Goal: Information Seeking & Learning: Learn about a topic

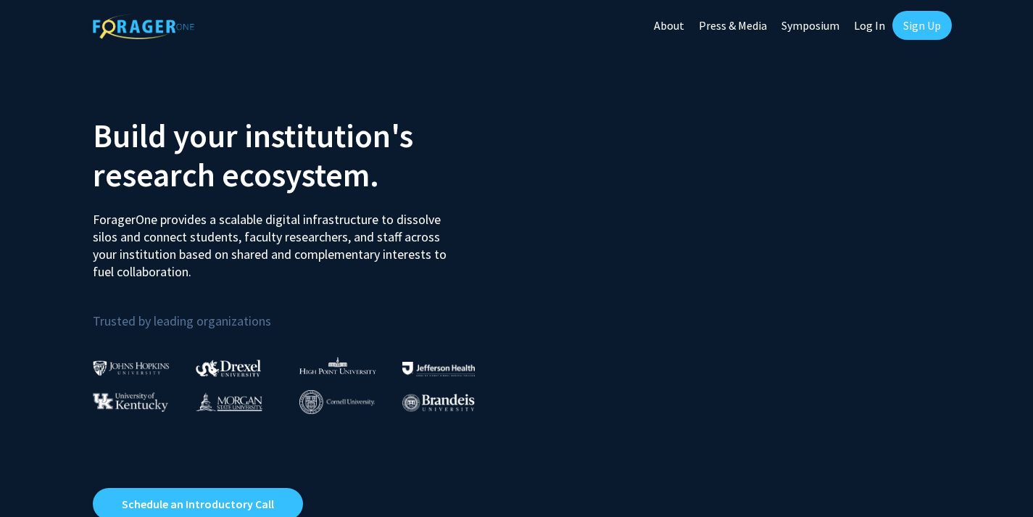
click at [870, 29] on link "Log In" at bounding box center [870, 25] width 46 height 51
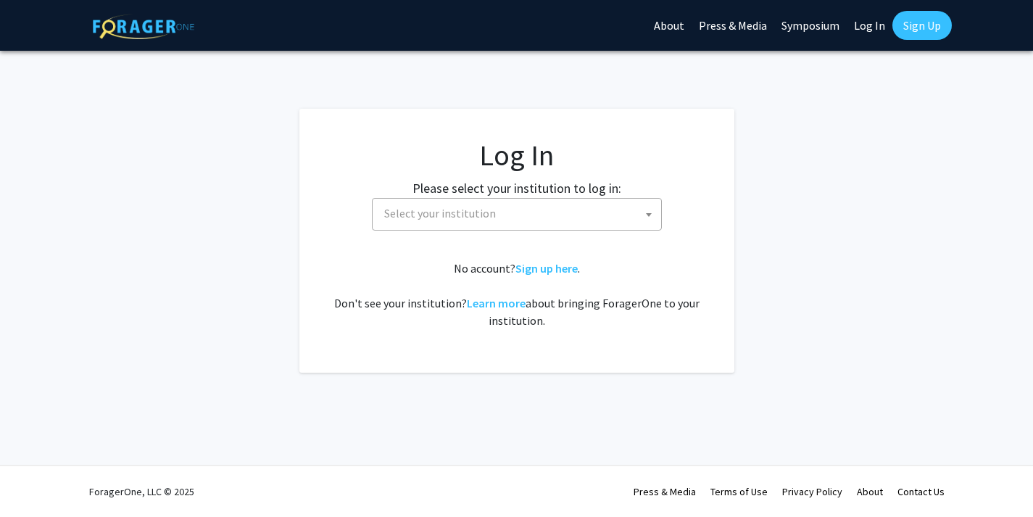
click at [624, 196] on div "Please select your institution to log in: [GEOGRAPHIC_DATA] [GEOGRAPHIC_DATA] […" at bounding box center [517, 204] width 399 height 52
click at [626, 203] on span "Select your institution" at bounding box center [520, 214] width 283 height 30
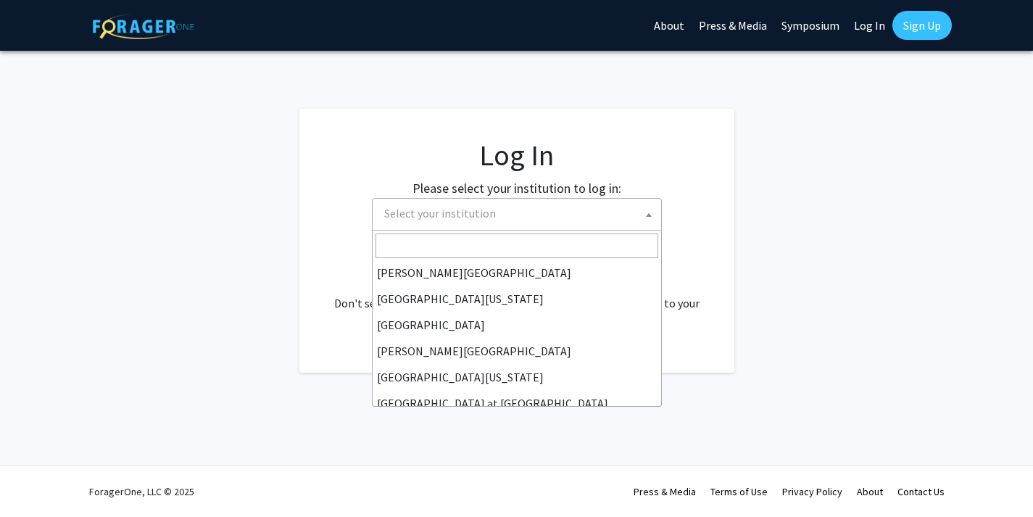
scroll to position [402, 0]
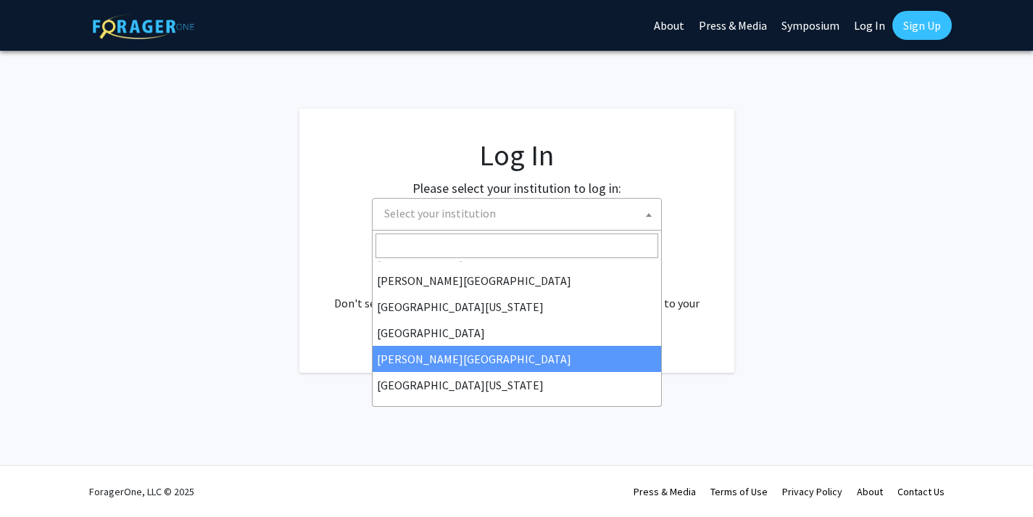
select select "24"
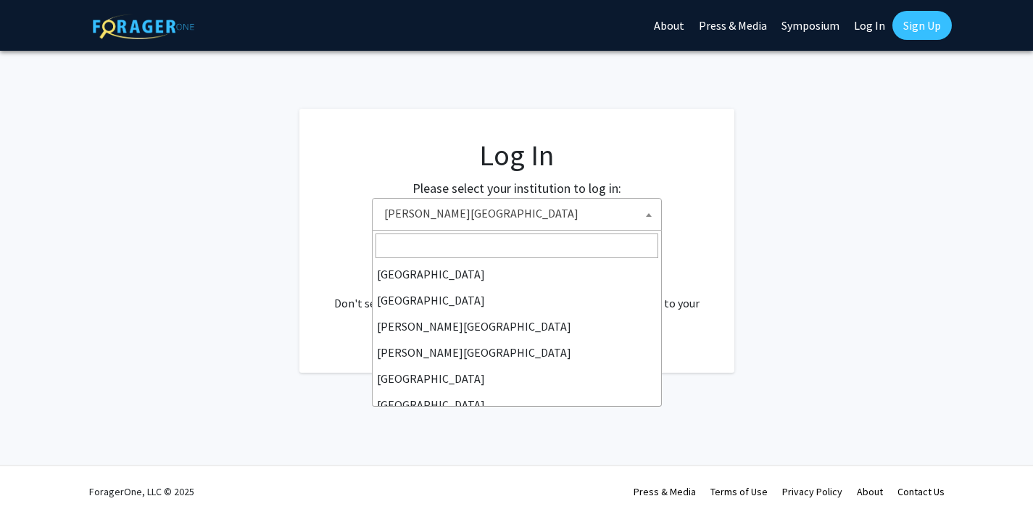
scroll to position [444, 0]
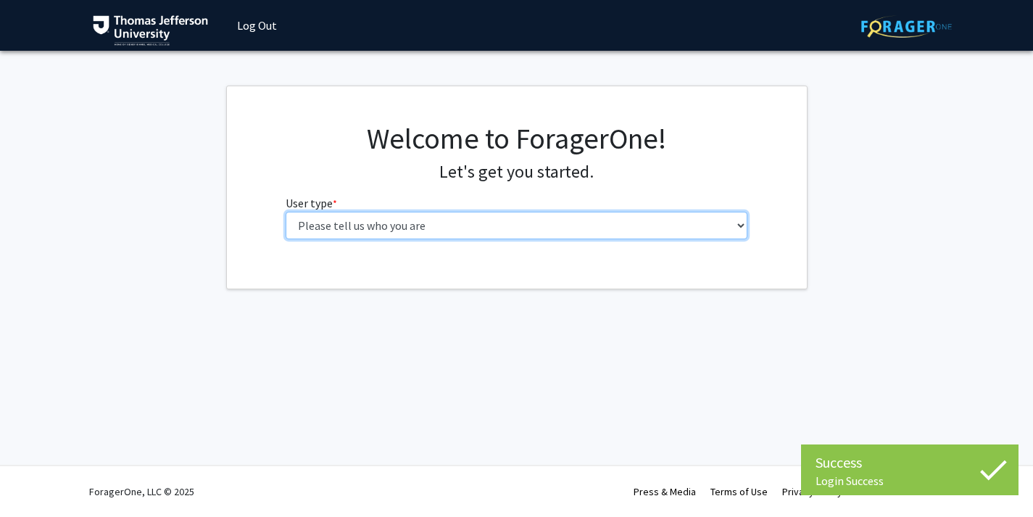
click at [548, 223] on select "Please tell us who you are Undergraduate Student Master's Student Doctoral Cand…" at bounding box center [517, 226] width 462 height 28
select select "3: doc"
click at [286, 212] on select "Please tell us who you are Undergraduate Student Master's Student Doctoral Cand…" at bounding box center [517, 226] width 462 height 28
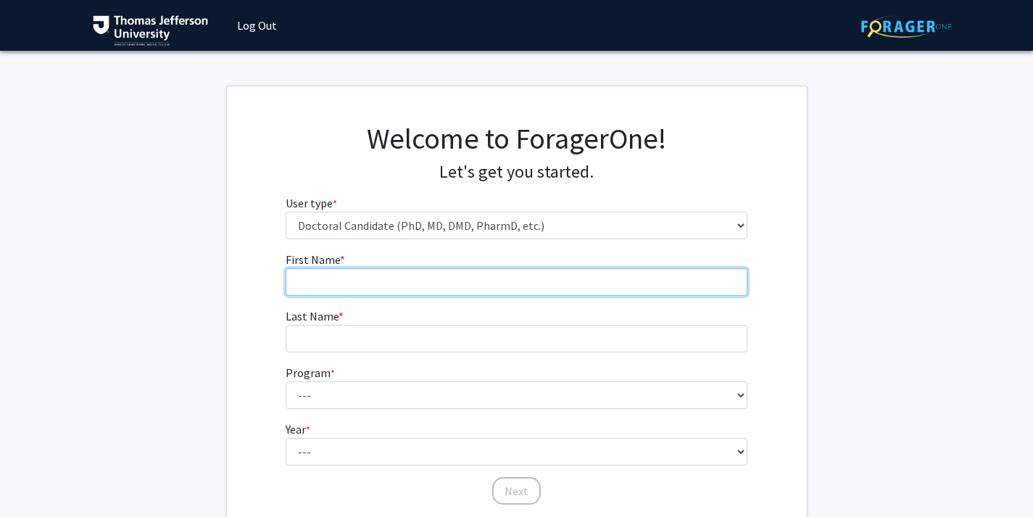
click at [547, 276] on input "First Name * required" at bounding box center [517, 282] width 462 height 28
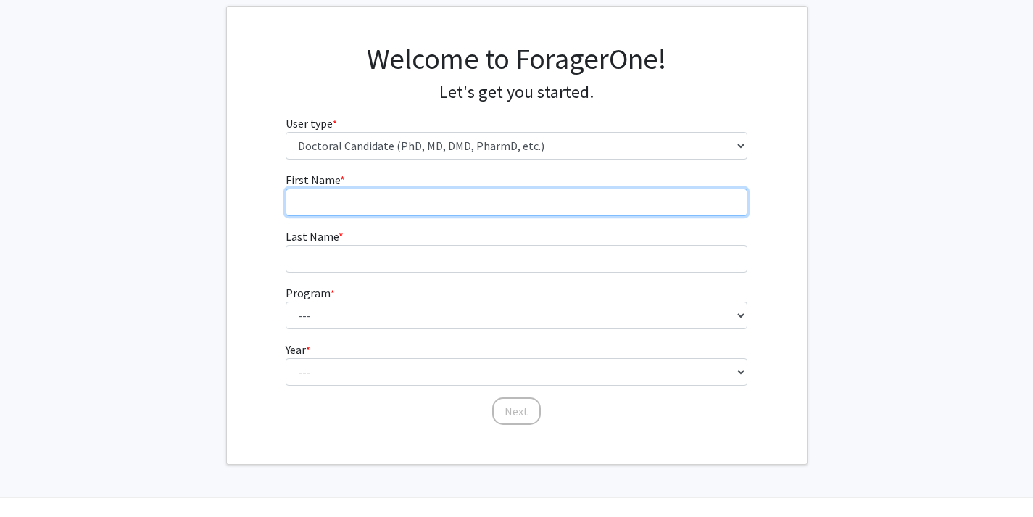
scroll to position [74, 0]
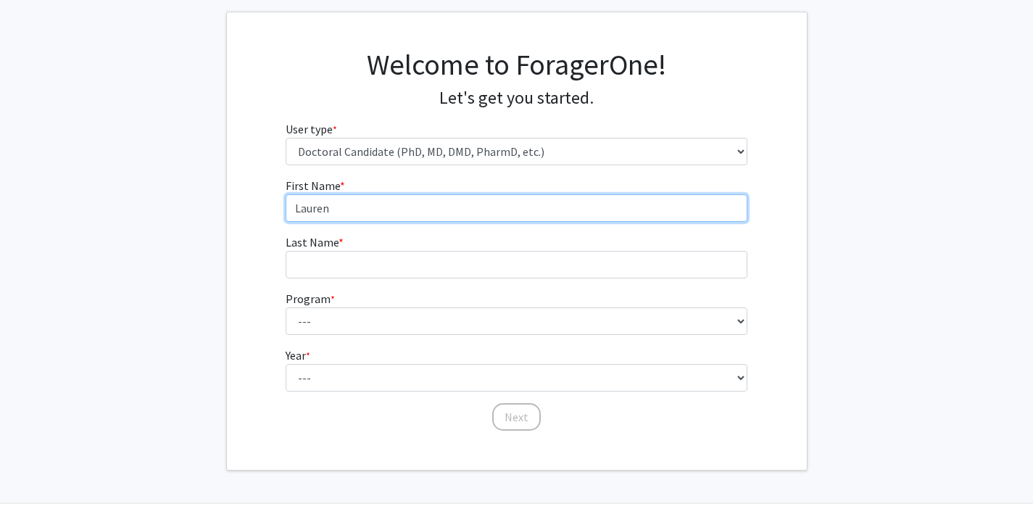
type input "Lauren"
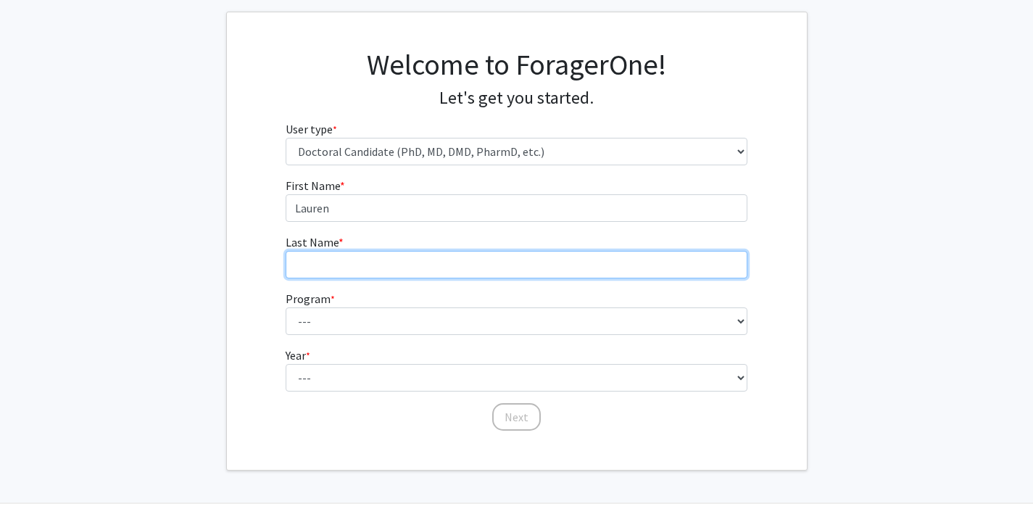
click at [348, 264] on input "Last Name * required" at bounding box center [517, 265] width 462 height 28
type input "Thompson"
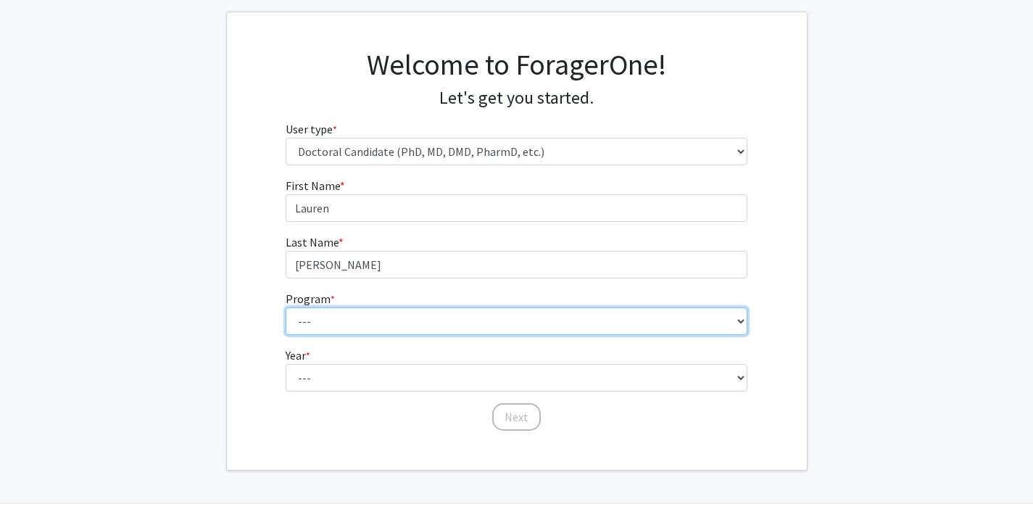
click at [304, 318] on select "--- Accelerated 3+3 BS in Health Sciences/Doctor of Occupational Therapy Accele…" at bounding box center [517, 321] width 462 height 28
select select "35: 815"
click at [286, 307] on select "--- Accelerated 3+3 BS in Health Sciences/Doctor of Occupational Therapy Accele…" at bounding box center [517, 321] width 462 height 28
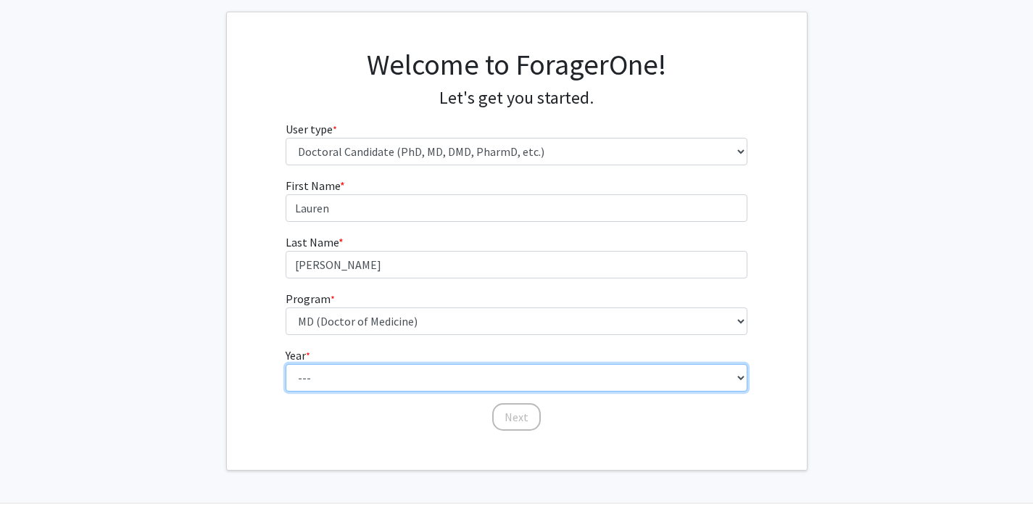
click at [406, 373] on select "--- First Year Second Year Third Year Fourth Year Fifth Year Sixth Year Seventh…" at bounding box center [517, 378] width 462 height 28
select select "1: first_year"
click at [286, 364] on select "--- First Year Second Year Third Year Fourth Year Fifth Year Sixth Year Seventh…" at bounding box center [517, 378] width 462 height 28
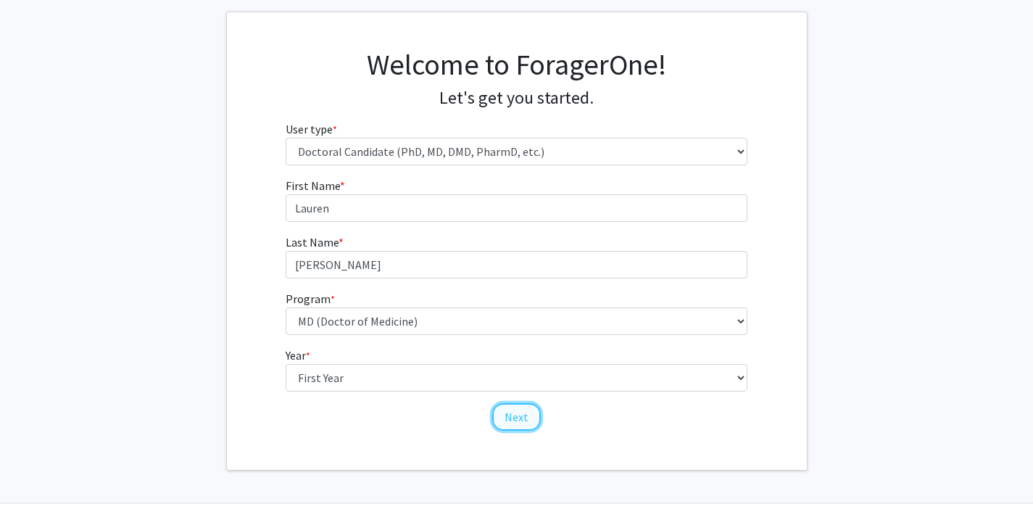
click at [514, 413] on button "Next" at bounding box center [516, 417] width 49 height 28
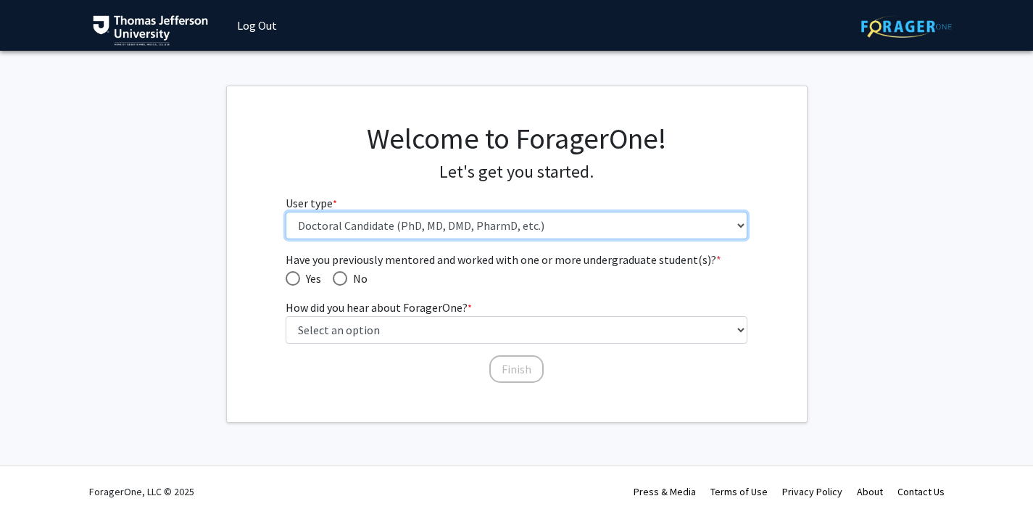
click at [347, 226] on select "Please tell us who you are Undergraduate Student Master's Student Doctoral Cand…" at bounding box center [517, 226] width 462 height 28
click at [286, 212] on select "Please tell us who you are Undergraduate Student Master's Student Doctoral Cand…" at bounding box center [517, 226] width 462 height 28
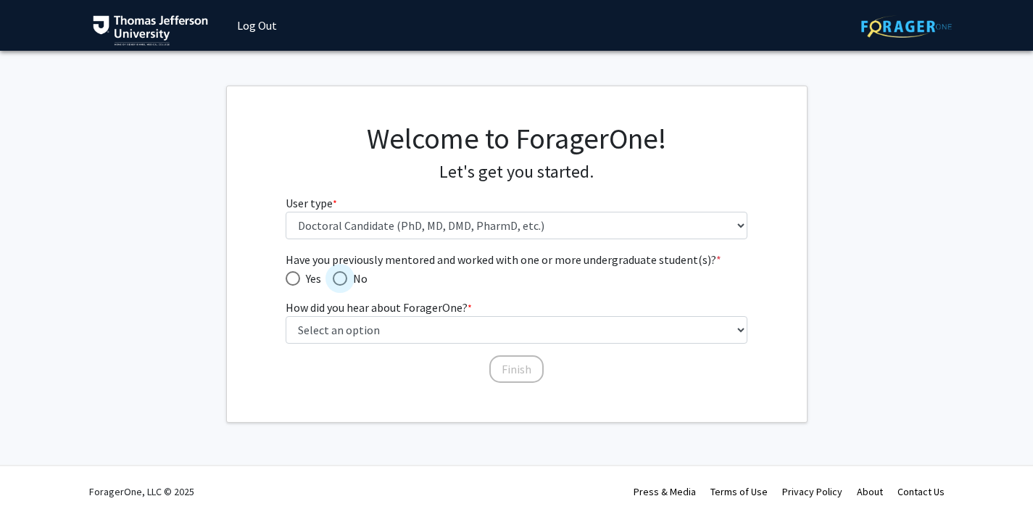
click at [350, 276] on span "No" at bounding box center [357, 278] width 20 height 17
click at [347, 276] on input "No" at bounding box center [340, 278] width 15 height 15
radio input "true"
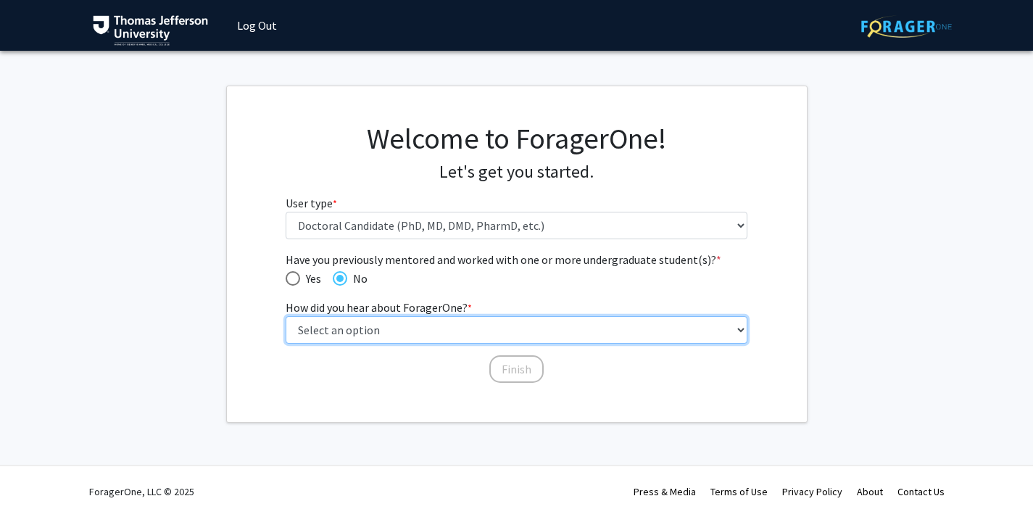
click at [389, 333] on select "Select an option Peer/student recommendation Faculty/staff recommendation Unive…" at bounding box center [517, 330] width 462 height 28
select select "2: faculty_recommendation"
click at [286, 316] on select "Select an option Peer/student recommendation Faculty/staff recommendation Unive…" at bounding box center [517, 330] width 462 height 28
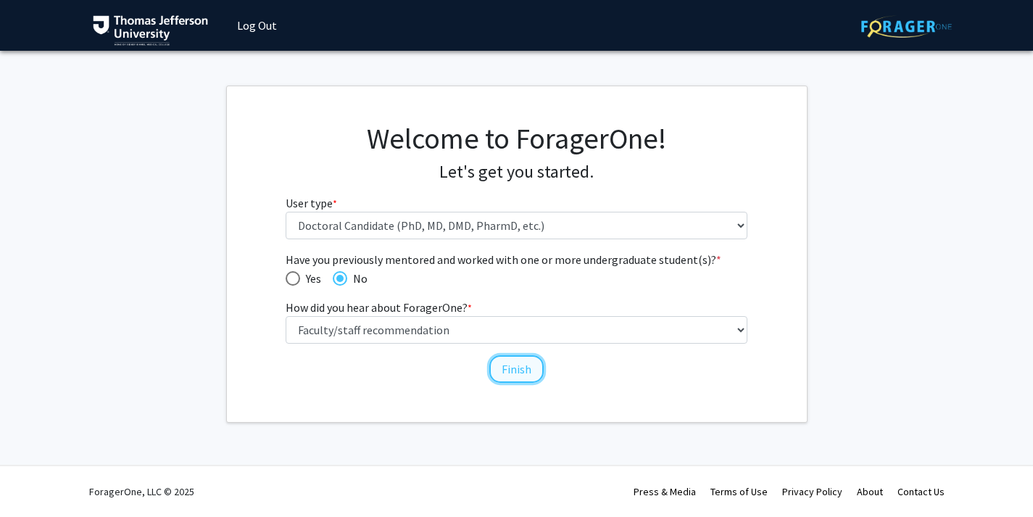
click at [528, 371] on button "Finish" at bounding box center [516, 369] width 54 height 28
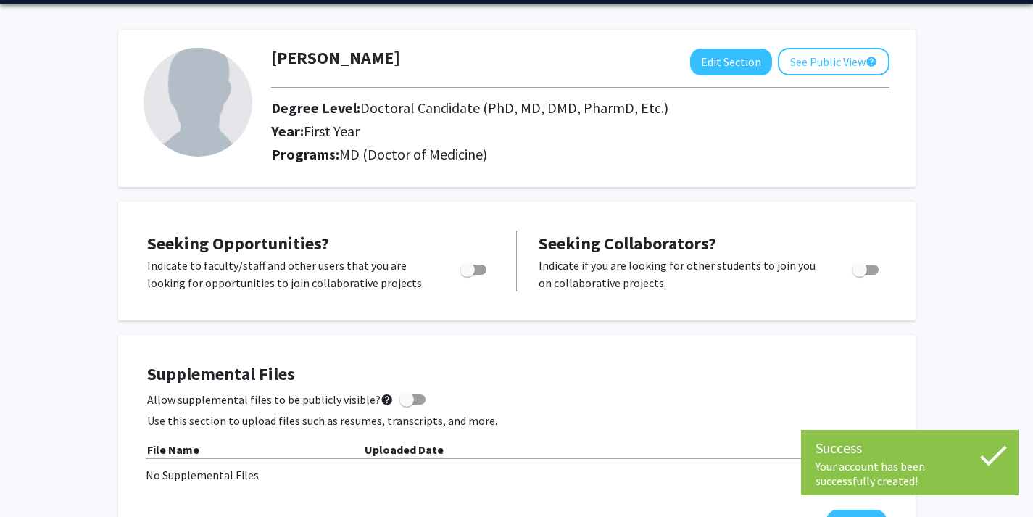
scroll to position [73, 0]
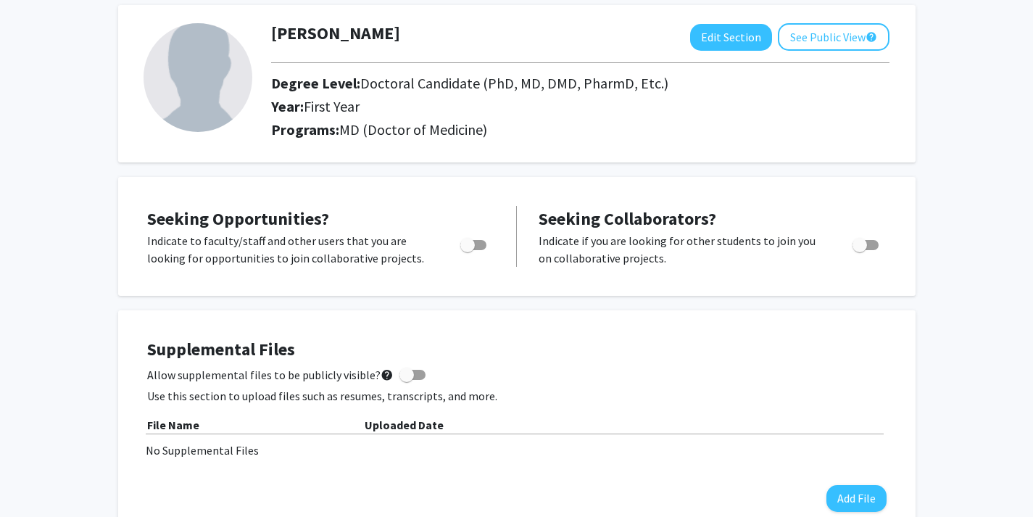
click at [473, 245] on span "Toggle" at bounding box center [467, 245] width 15 height 15
click at [468, 250] on input "Are you actively seeking opportunities?" at bounding box center [467, 250] width 1 height 1
checkbox input "true"
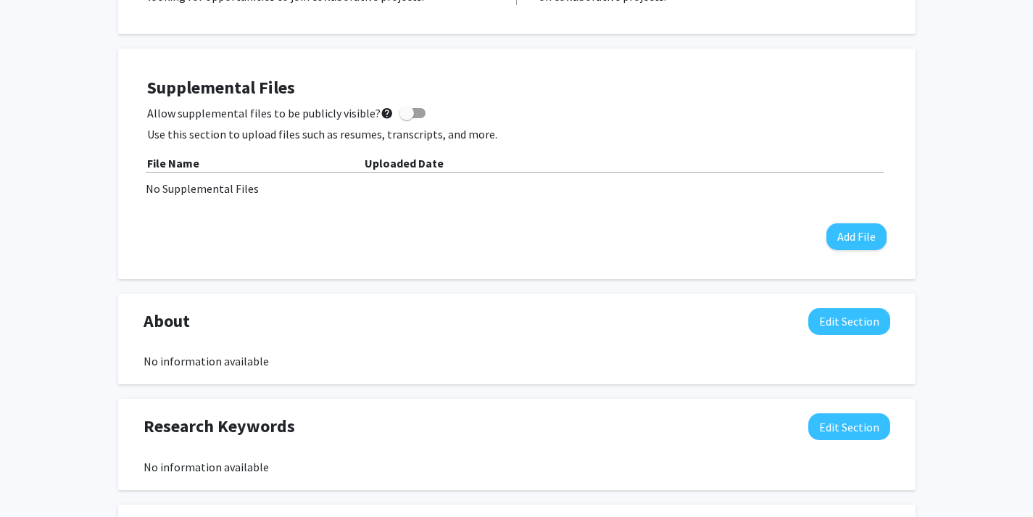
scroll to position [0, 0]
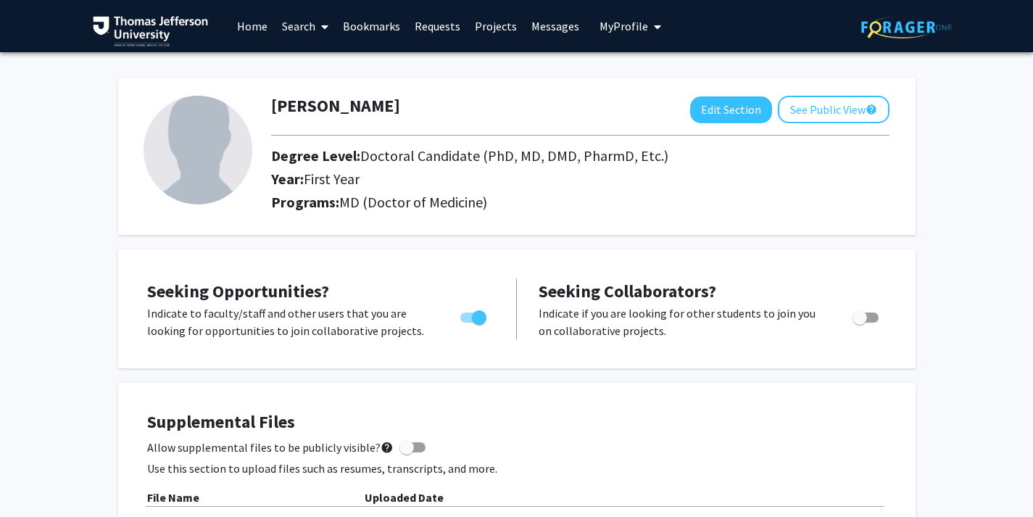
click at [247, 23] on link "Home" at bounding box center [252, 26] width 45 height 51
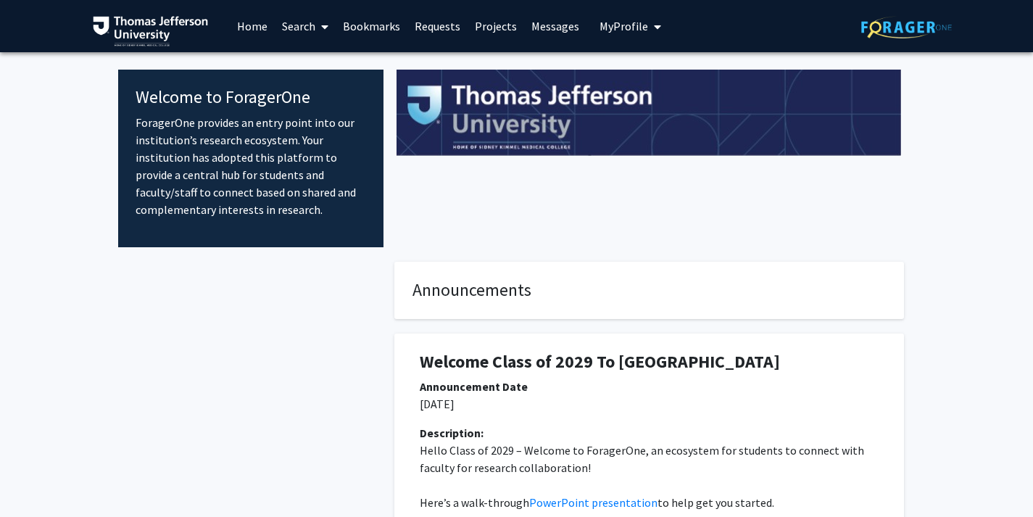
click at [495, 26] on link "Projects" at bounding box center [496, 26] width 57 height 51
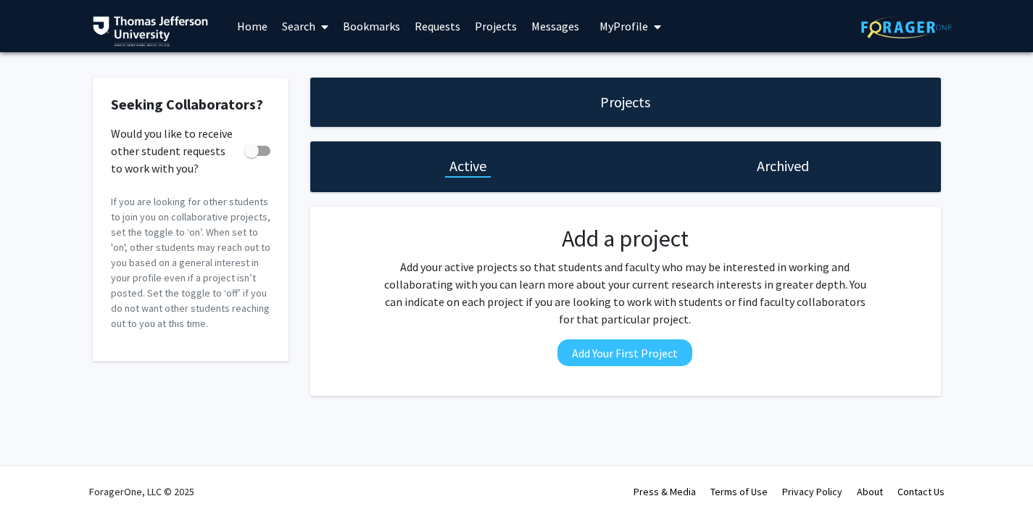
click at [301, 27] on link "Search" at bounding box center [305, 26] width 61 height 51
click at [314, 59] on span "Faculty/Staff" at bounding box center [328, 66] width 107 height 29
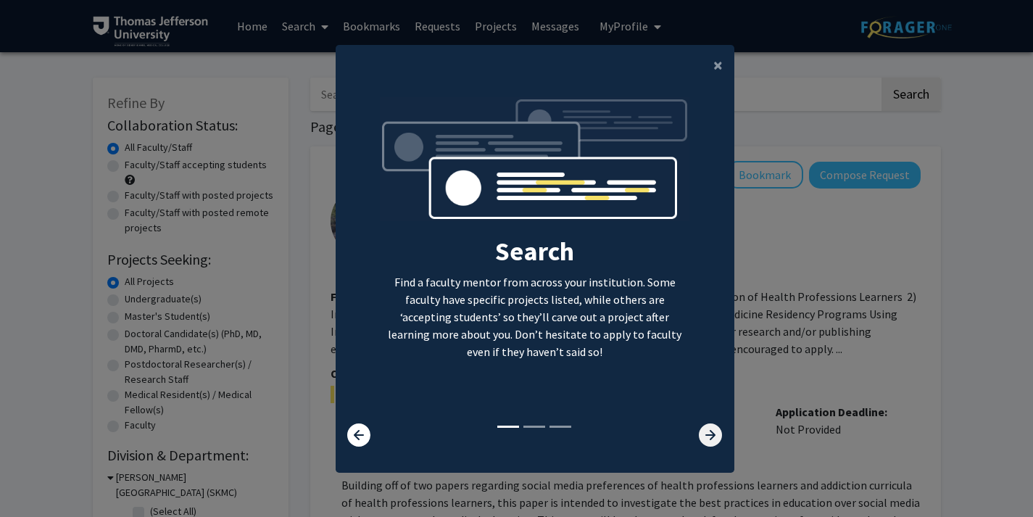
click at [711, 429] on icon at bounding box center [710, 434] width 23 height 23
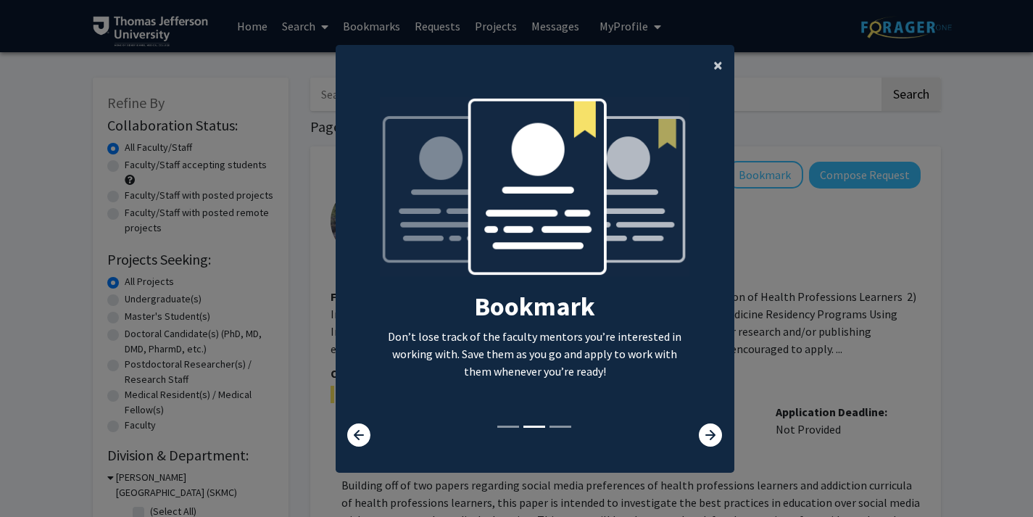
click at [722, 70] on span "×" at bounding box center [718, 65] width 9 height 22
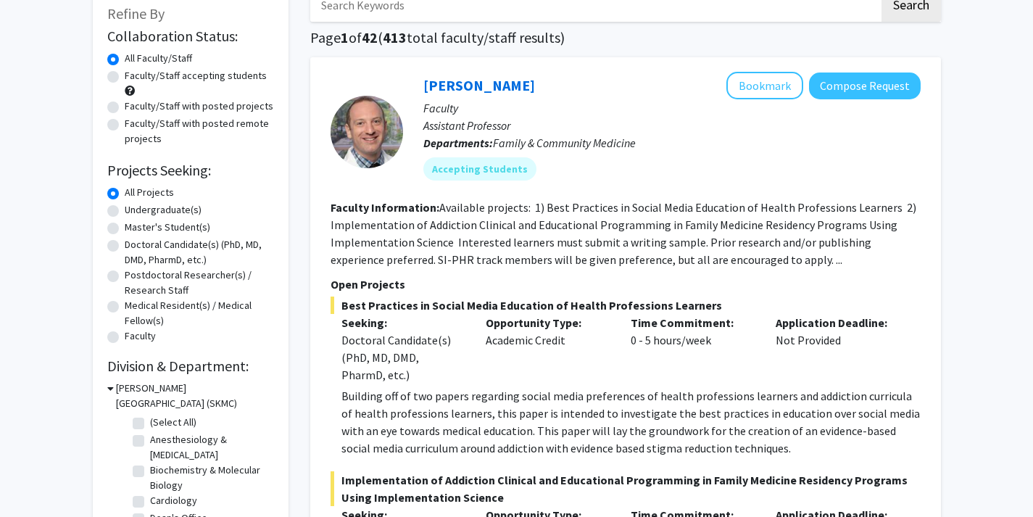
scroll to position [95, 0]
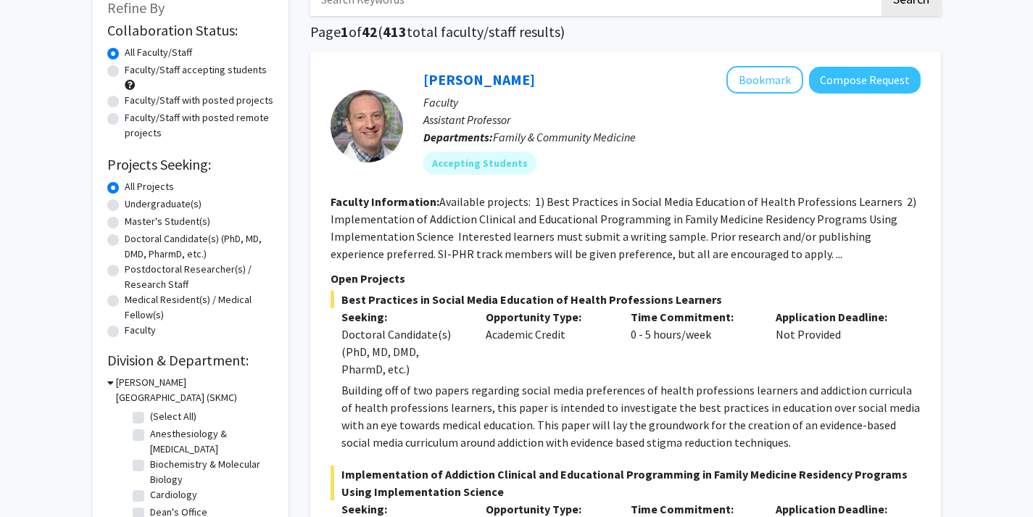
click at [125, 241] on label "Doctoral Candidate(s) (PhD, MD, DMD, PharmD, etc.)" at bounding box center [199, 246] width 149 height 30
click at [125, 241] on input "Doctoral Candidate(s) (PhD, MD, DMD, PharmD, etc.)" at bounding box center [129, 235] width 9 height 9
radio input "true"
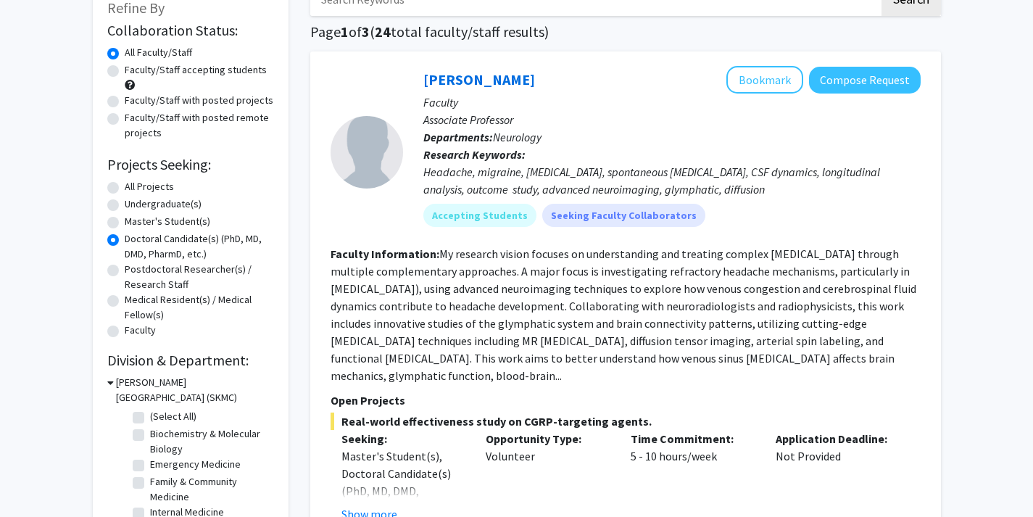
click at [109, 239] on form "Collaboration Status: Collaboration Status All Faculty/Staff Collaboration Stat…" at bounding box center [190, 181] width 167 height 318
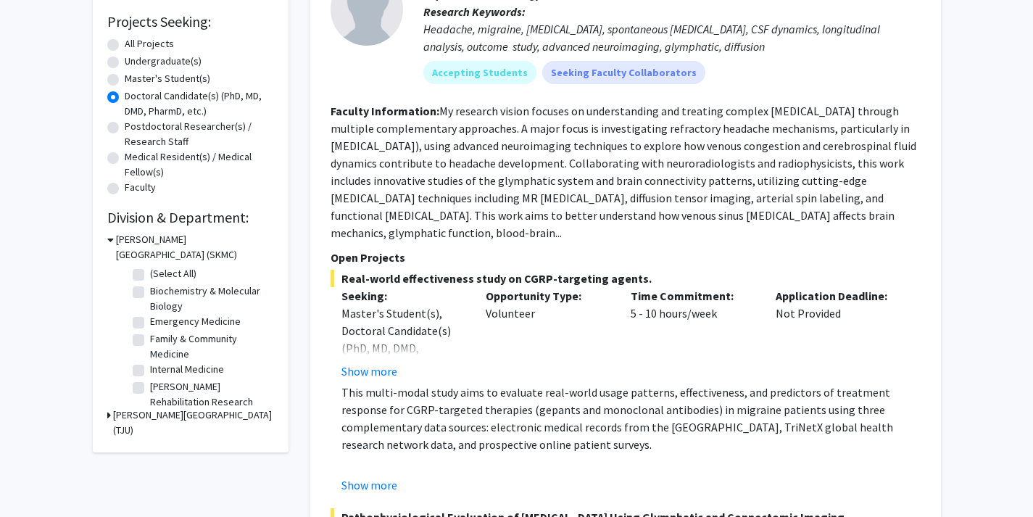
scroll to position [252, 0]
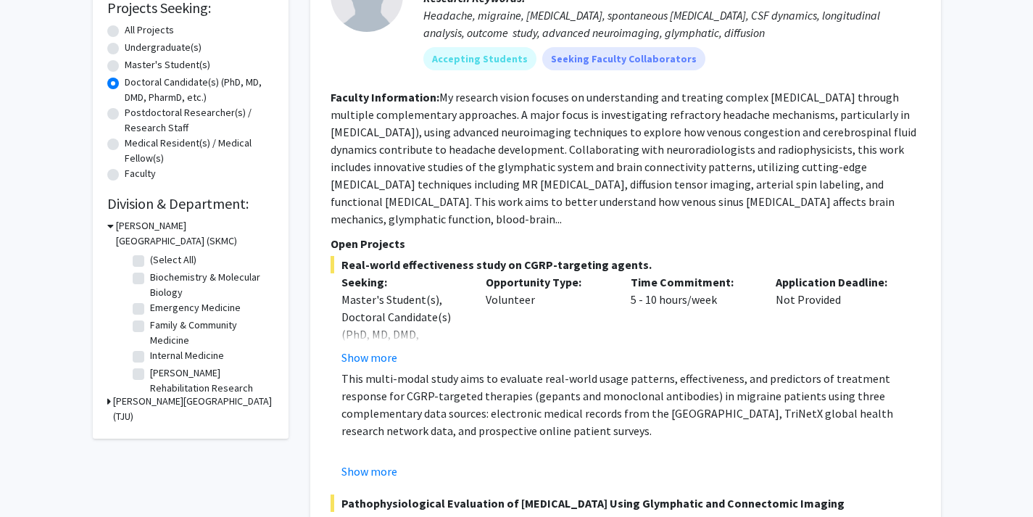
click at [113, 402] on h3 "Thomas Jefferson University (TJU)" at bounding box center [193, 409] width 161 height 30
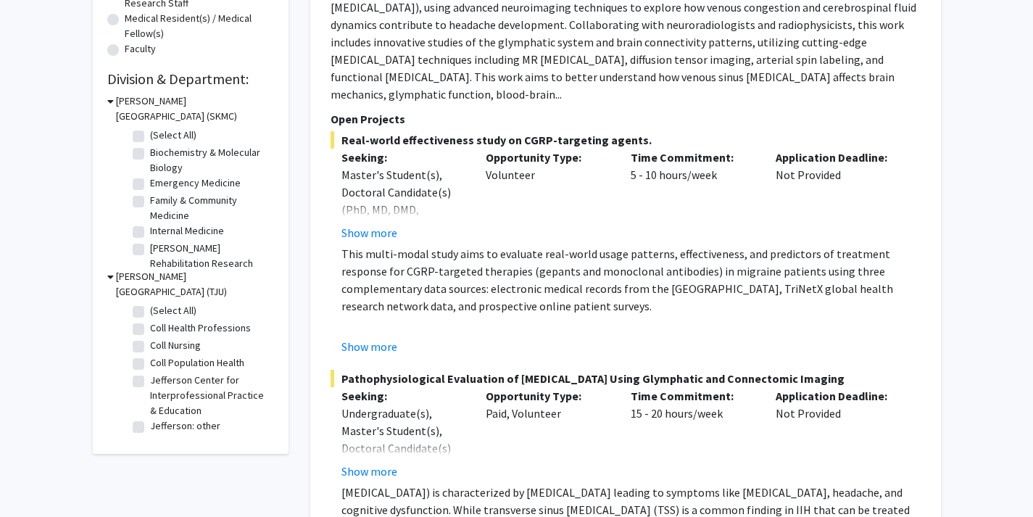
scroll to position [378, 0]
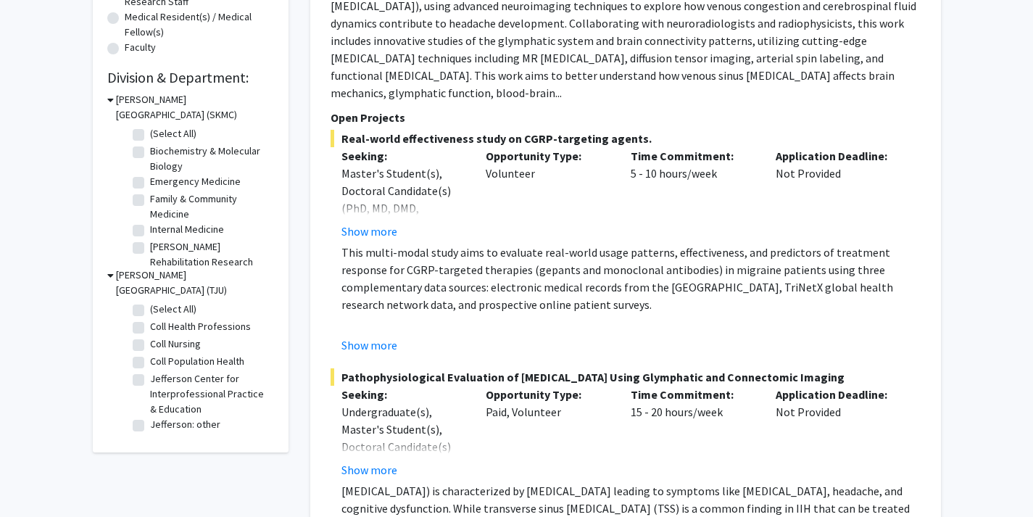
click at [150, 354] on label "Coll Population Health" at bounding box center [197, 361] width 94 height 15
click at [150, 354] on input "Coll Population Health" at bounding box center [154, 358] width 9 height 9
checkbox input "true"
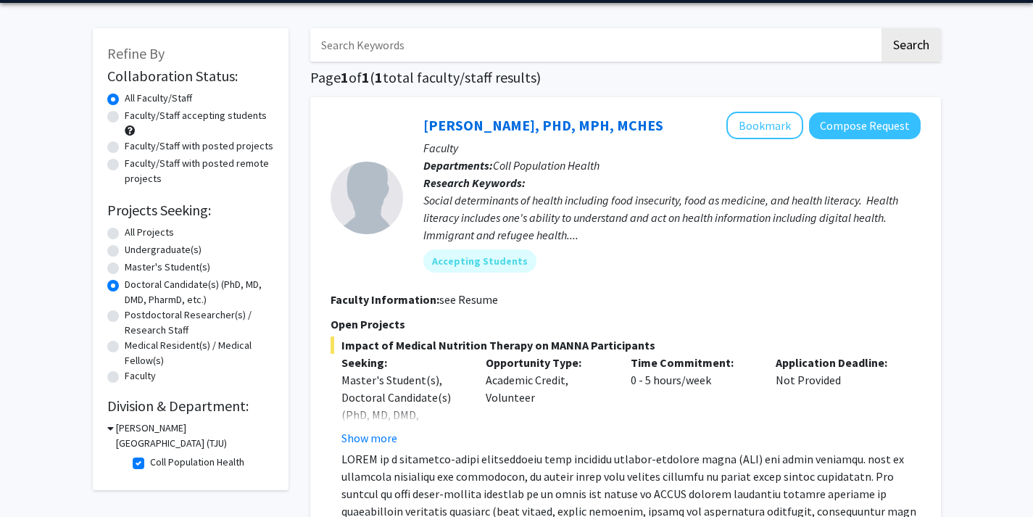
scroll to position [51, 0]
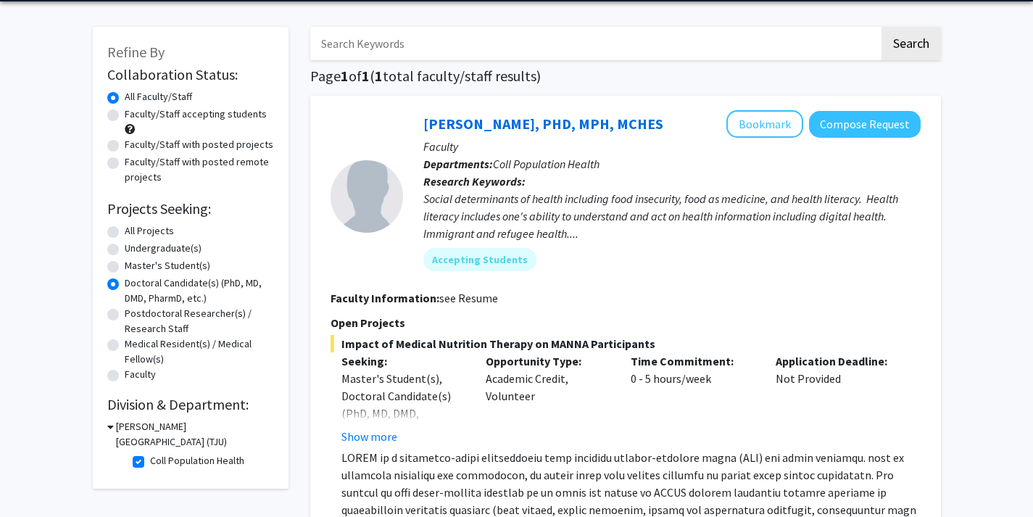
click at [125, 229] on label "All Projects" at bounding box center [149, 230] width 49 height 15
click at [125, 229] on input "All Projects" at bounding box center [129, 227] width 9 height 9
radio input "true"
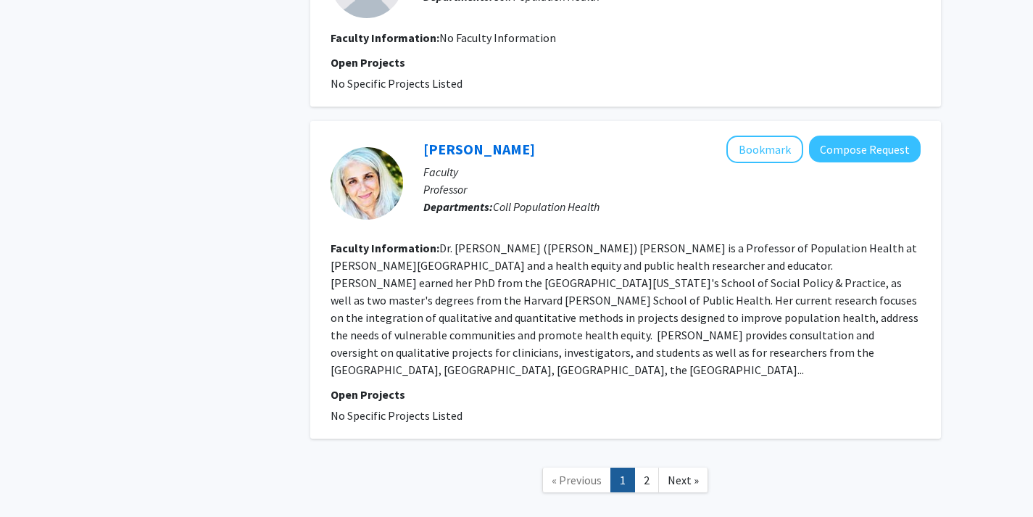
scroll to position [2641, 0]
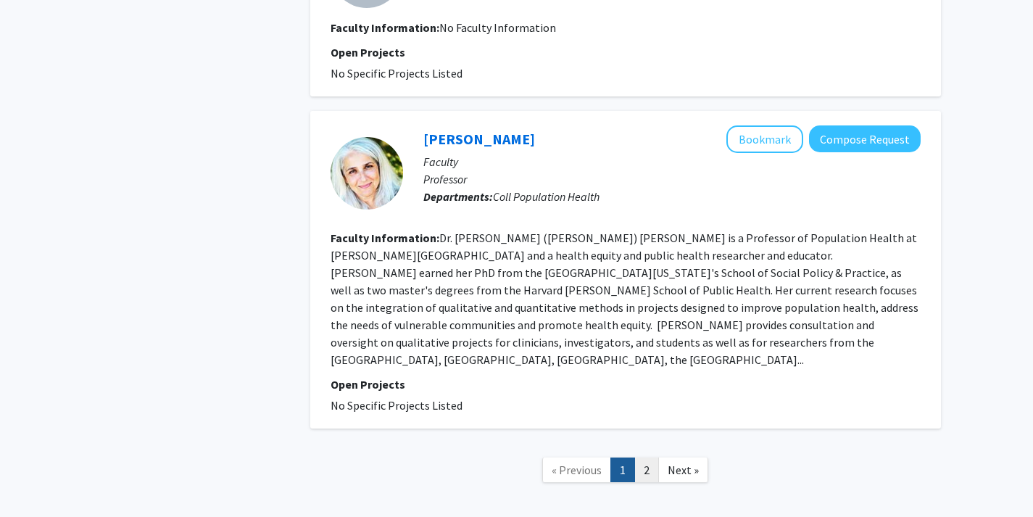
click at [643, 458] on link "2" at bounding box center [647, 470] width 25 height 25
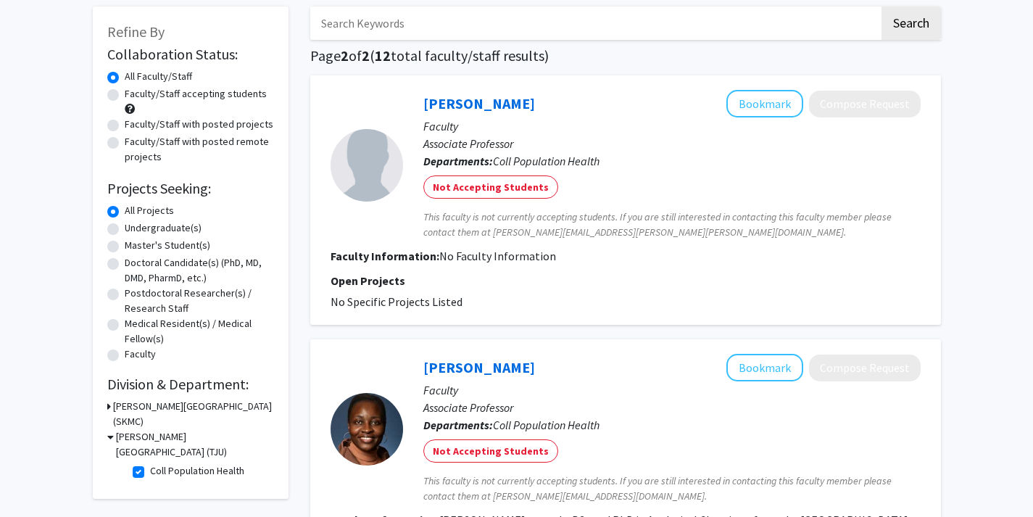
scroll to position [408, 0]
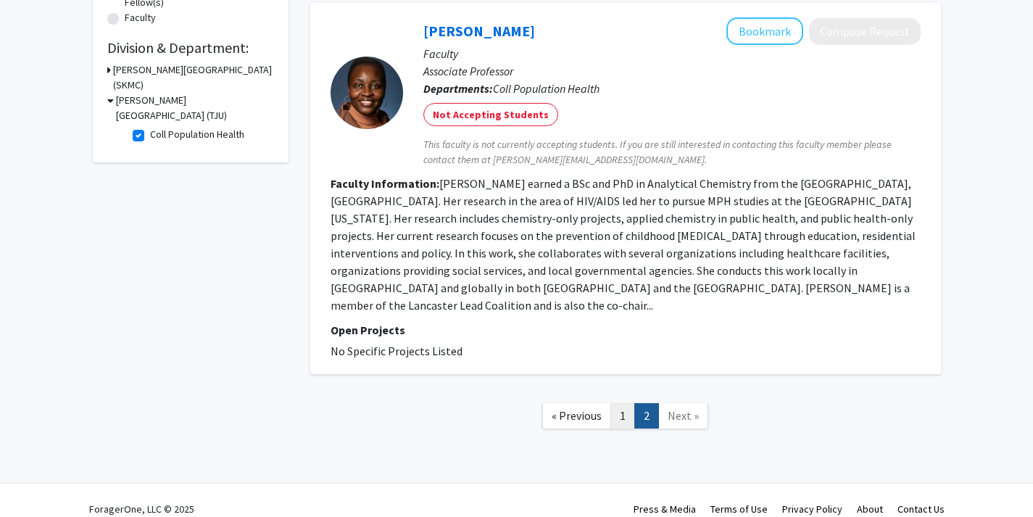
click at [621, 403] on link "1" at bounding box center [623, 415] width 25 height 25
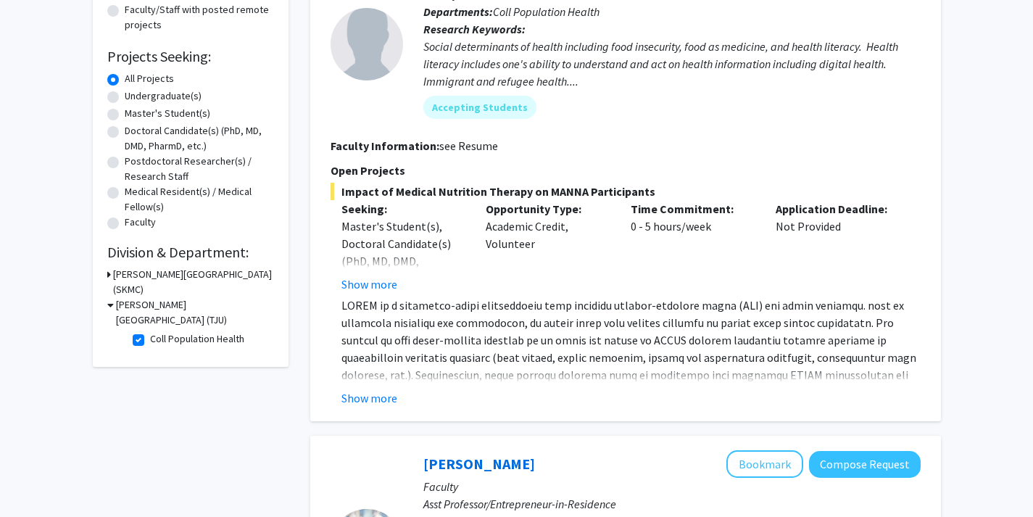
scroll to position [205, 0]
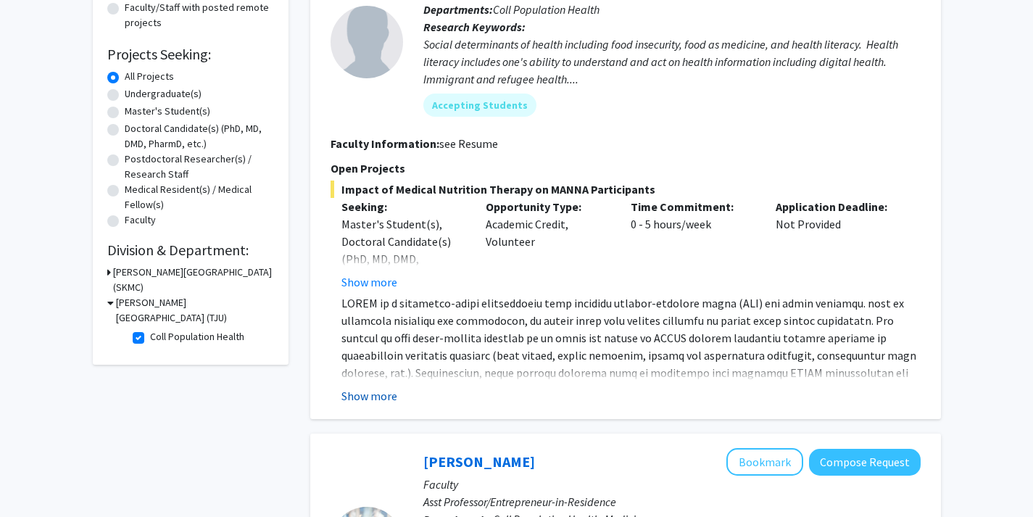
click at [380, 394] on button "Show more" at bounding box center [370, 395] width 56 height 17
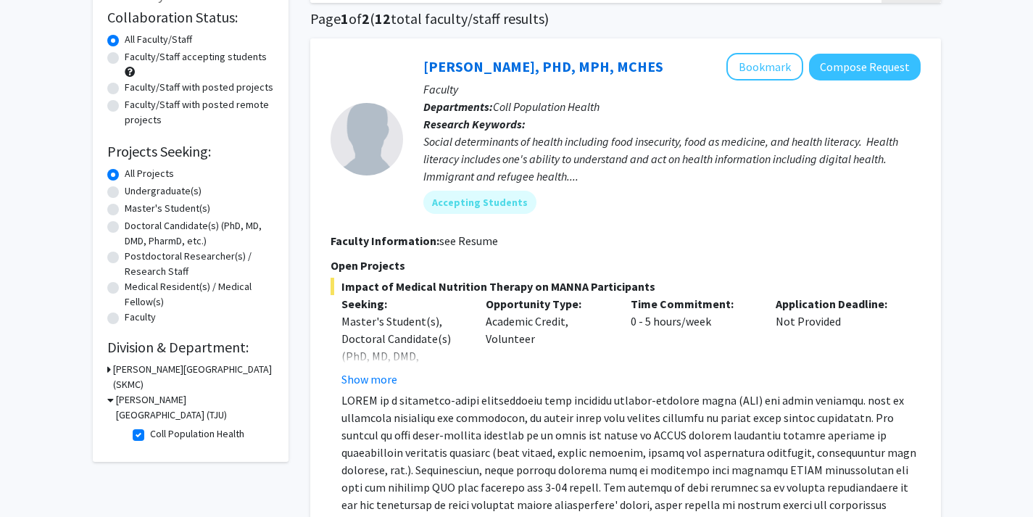
scroll to position [113, 0]
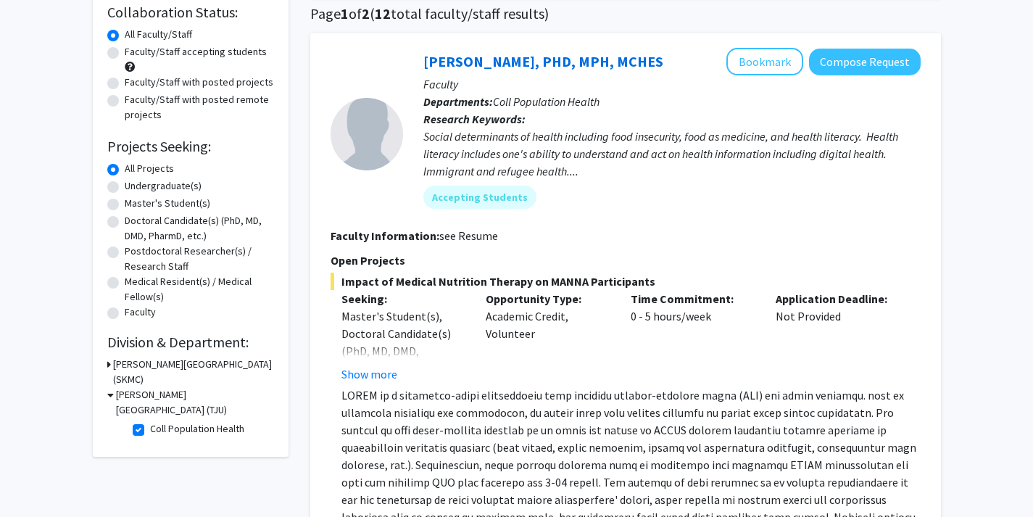
click at [111, 362] on div "Sidney Kimmel Medical College (SKMC)" at bounding box center [190, 372] width 167 height 30
click at [108, 363] on icon at bounding box center [109, 364] width 4 height 15
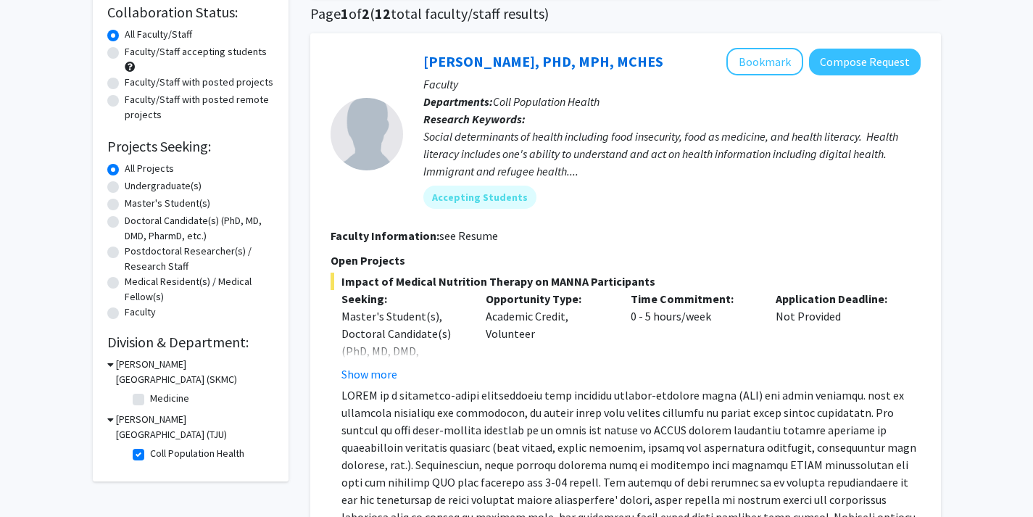
click at [150, 446] on label "Coll Population Health" at bounding box center [197, 453] width 94 height 15
click at [150, 446] on input "Coll Population Health" at bounding box center [154, 450] width 9 height 9
checkbox input "false"
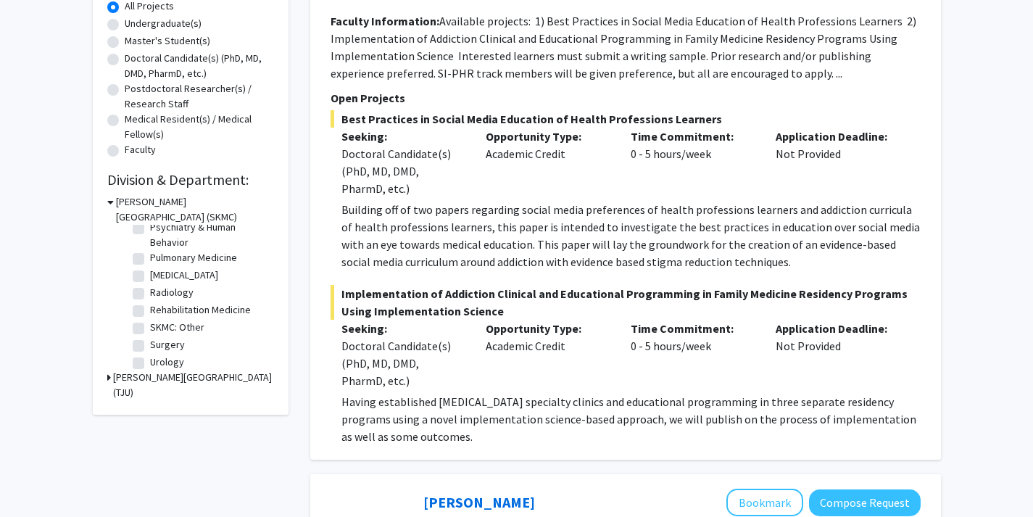
scroll to position [635, 0]
click at [104, 379] on div "Refine By Collaboration Status: Collaboration Status All Faculty/Staff Collabor…" at bounding box center [191, 108] width 196 height 613
click at [109, 378] on icon at bounding box center [109, 377] width 4 height 15
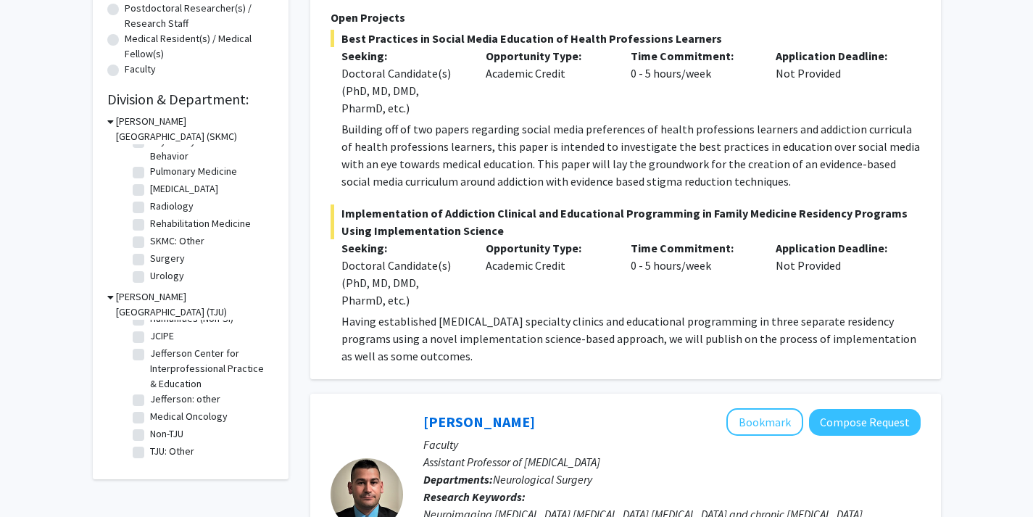
scroll to position [367, 0]
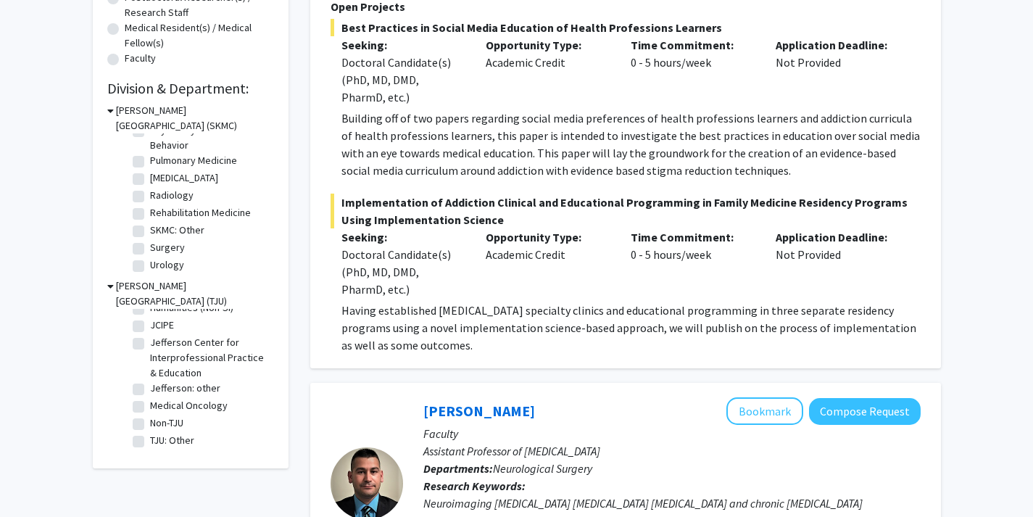
click at [150, 398] on label "Medical Oncology" at bounding box center [189, 405] width 78 height 15
click at [150, 398] on input "Medical Oncology" at bounding box center [154, 402] width 9 height 9
checkbox input "true"
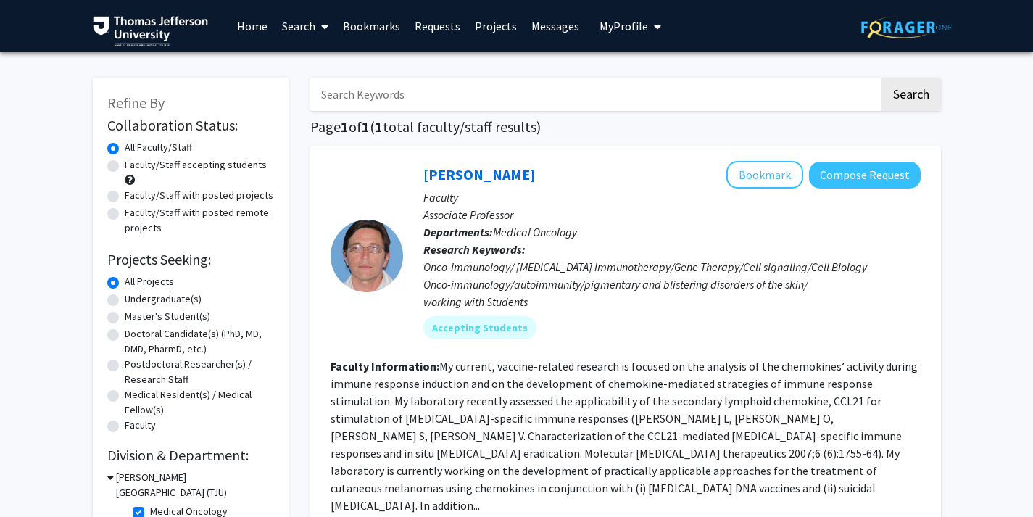
scroll to position [200, 0]
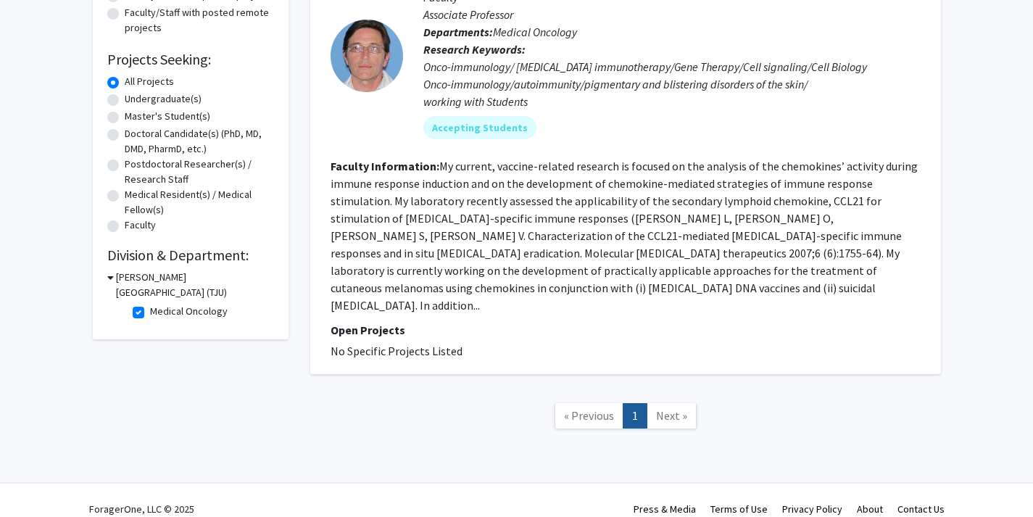
click at [150, 304] on label "Medical Oncology" at bounding box center [189, 311] width 78 height 15
click at [150, 304] on input "Medical Oncology" at bounding box center [154, 308] width 9 height 9
checkbox input "false"
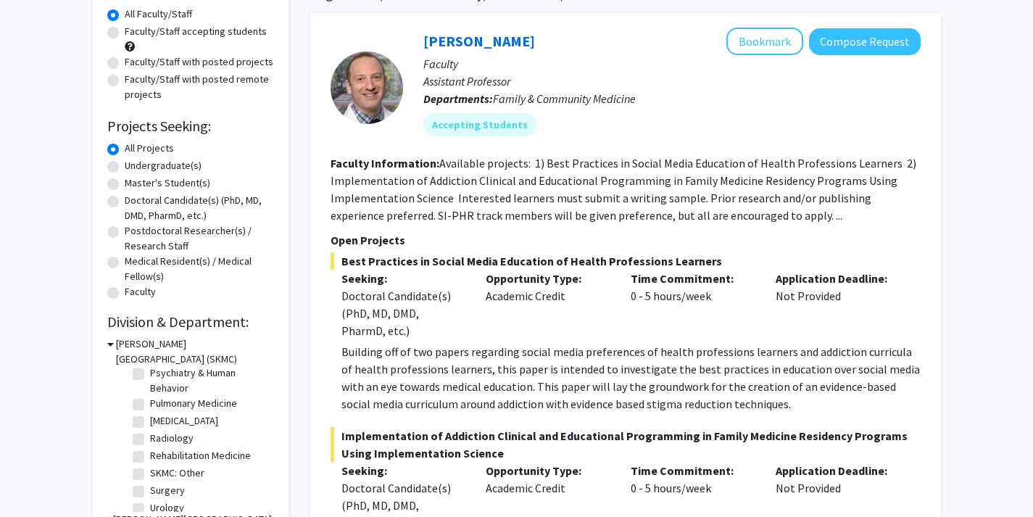
scroll to position [635, 0]
click at [150, 411] on label "Radiation Oncology" at bounding box center [184, 411] width 68 height 15
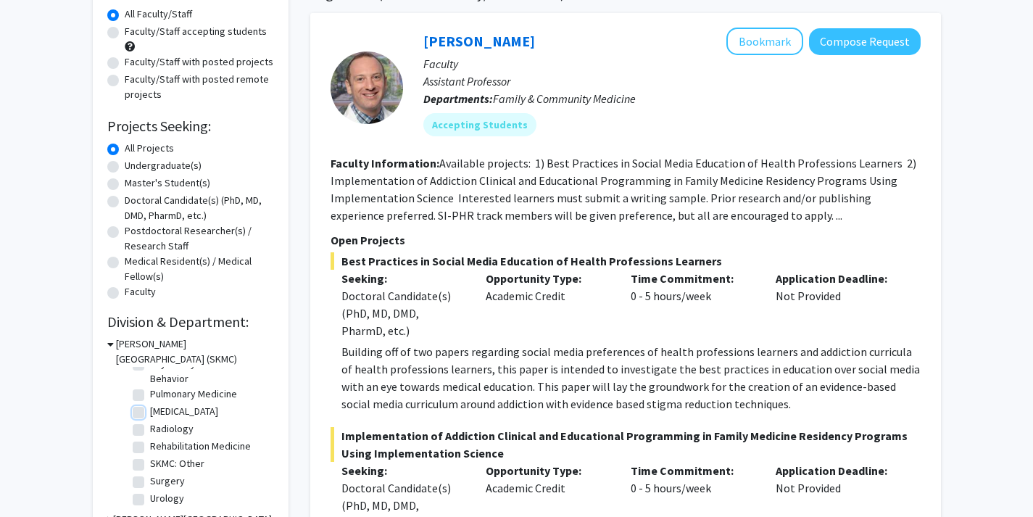
click at [150, 411] on input "Radiation Oncology" at bounding box center [154, 408] width 9 height 9
checkbox input "true"
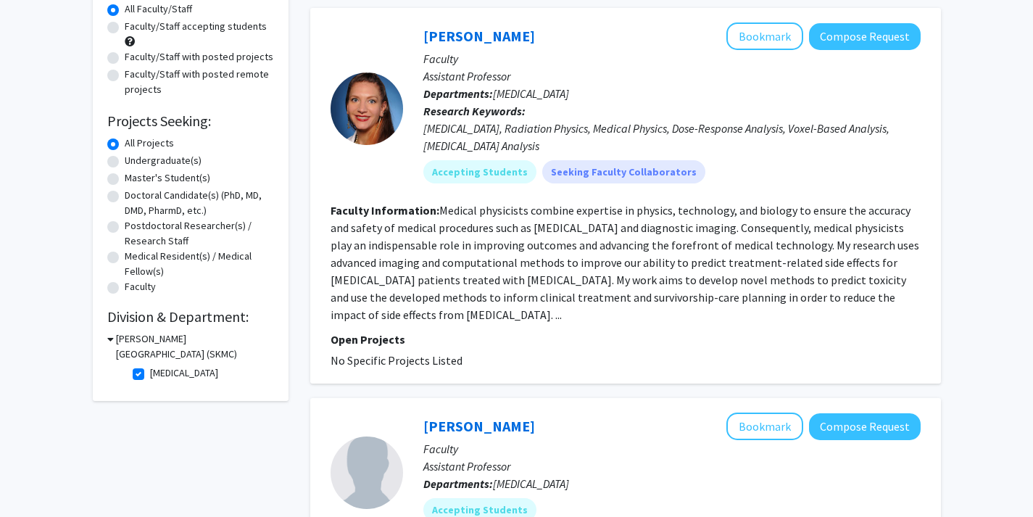
scroll to position [144, 0]
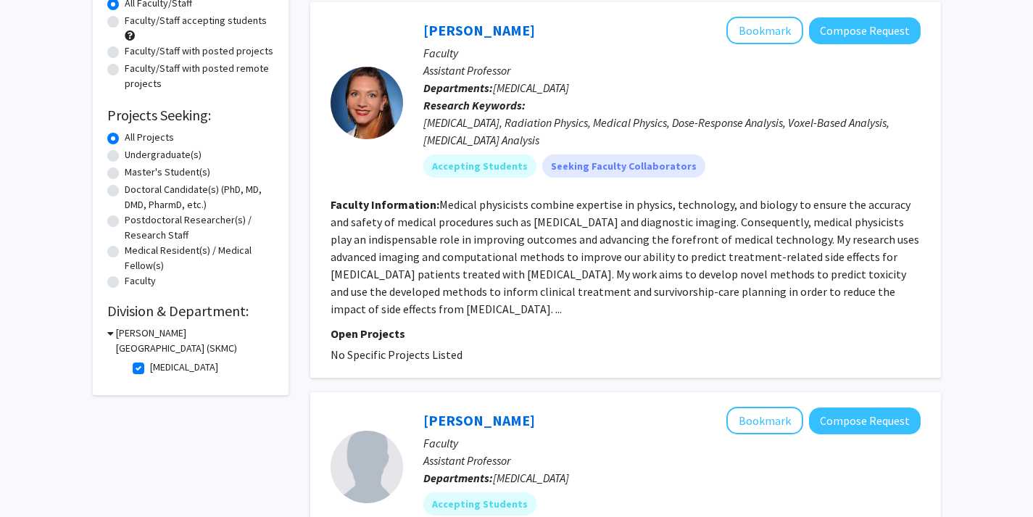
click at [150, 366] on label "Radiation Oncology" at bounding box center [184, 367] width 68 height 15
click at [150, 366] on input "Radiation Oncology" at bounding box center [154, 364] width 9 height 9
checkbox input "false"
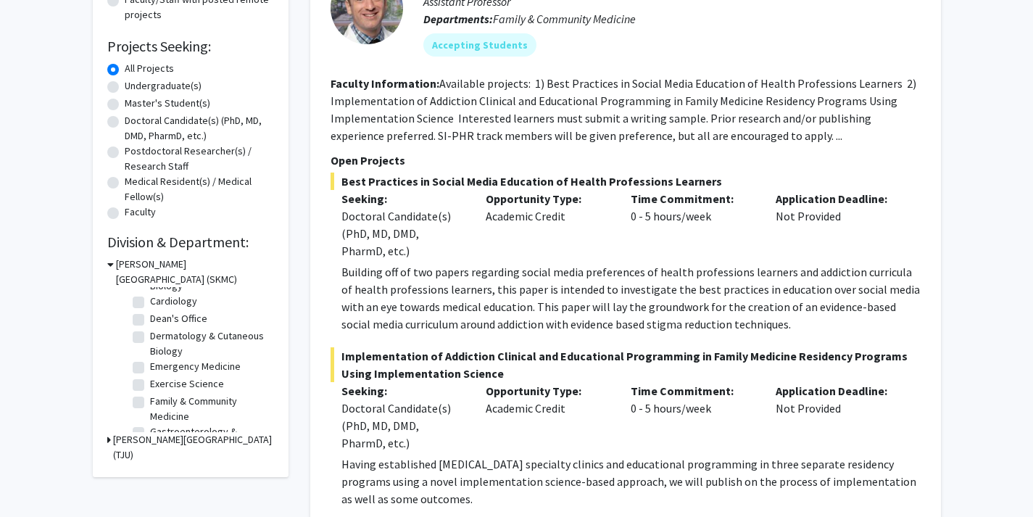
scroll to position [246, 0]
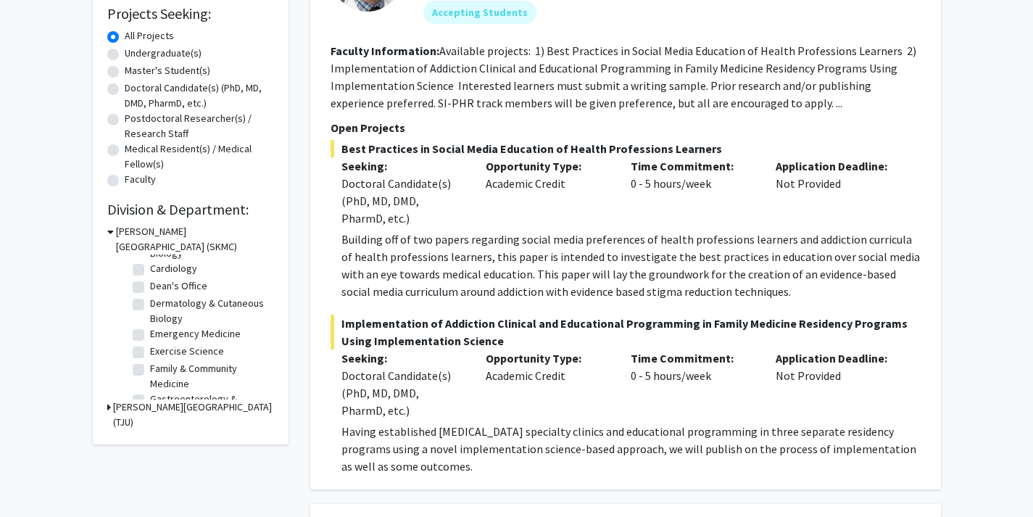
click at [110, 406] on div "Thomas Jefferson University (TJU)" at bounding box center [190, 415] width 167 height 30
click at [108, 409] on icon at bounding box center [109, 407] width 4 height 15
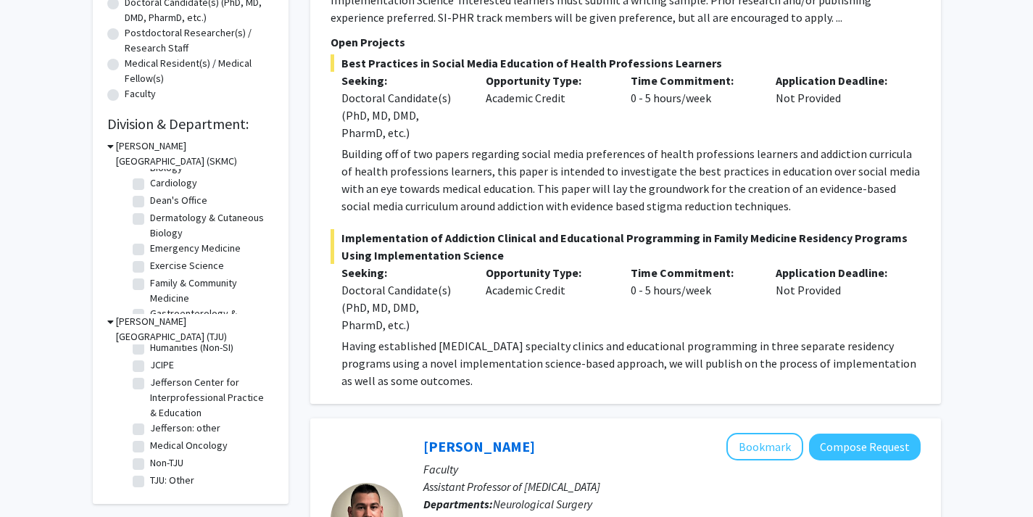
scroll to position [147, 0]
click at [150, 468] on label "TJU: Other" at bounding box center [172, 475] width 44 height 15
click at [150, 468] on input "TJU: Other" at bounding box center [154, 472] width 9 height 9
checkbox input "true"
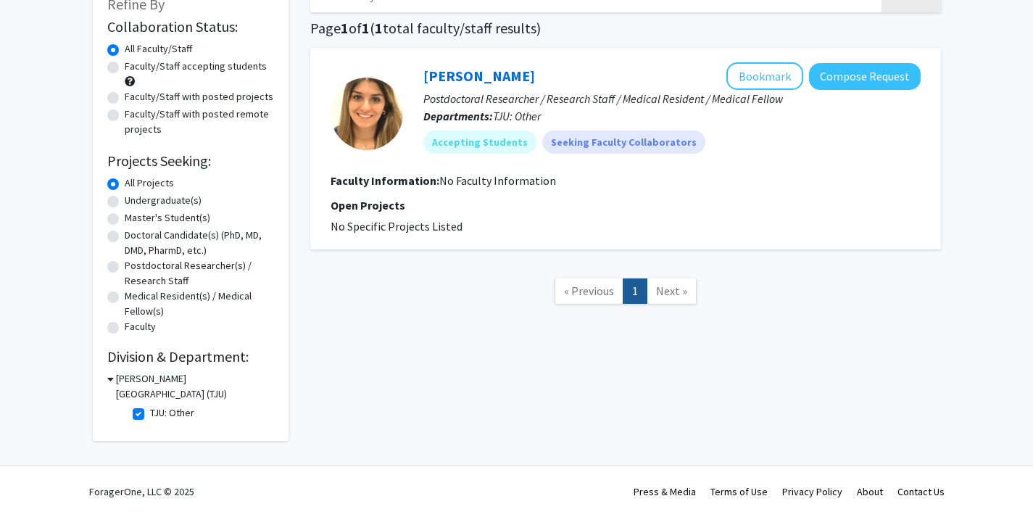
scroll to position [83, 0]
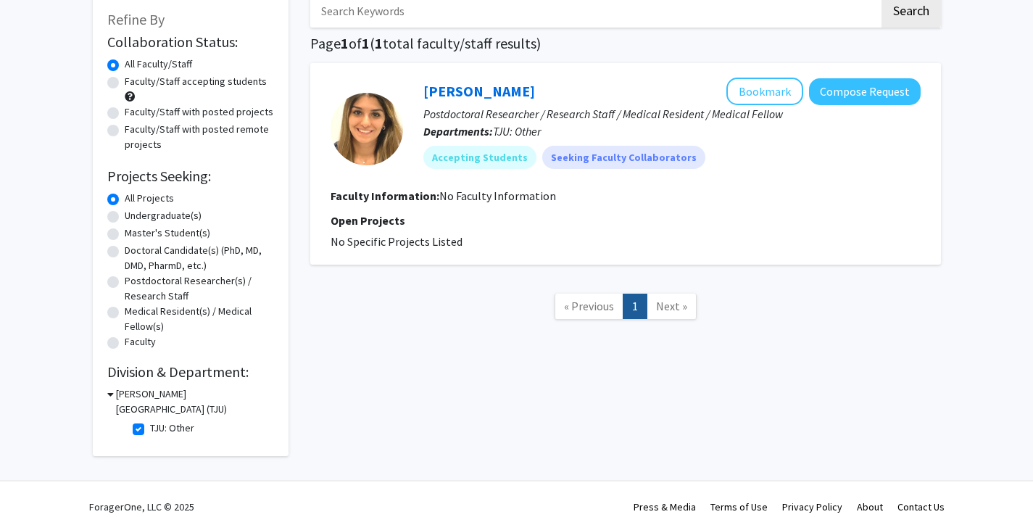
click at [150, 421] on label "TJU: Other" at bounding box center [172, 428] width 44 height 15
click at [150, 421] on input "TJU: Other" at bounding box center [154, 425] width 9 height 9
checkbox input "false"
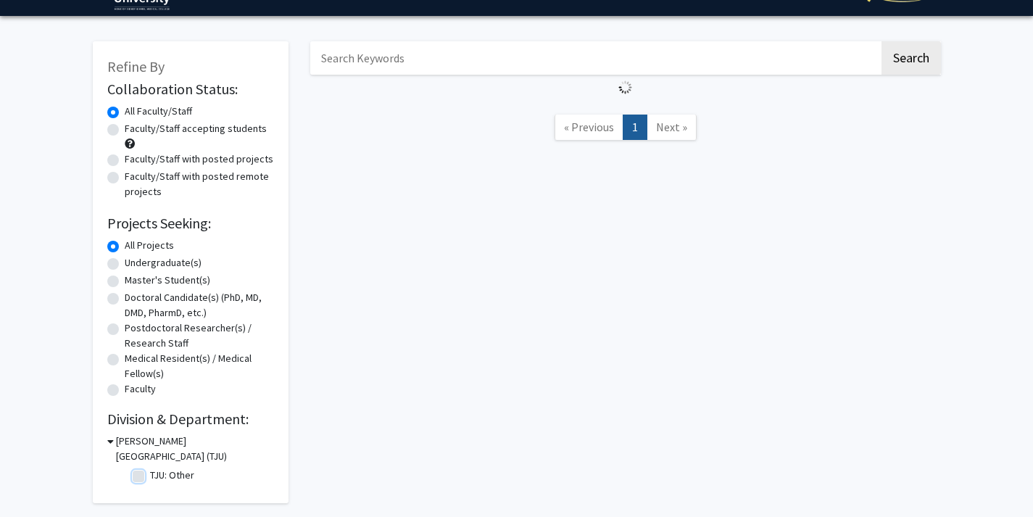
scroll to position [83, 0]
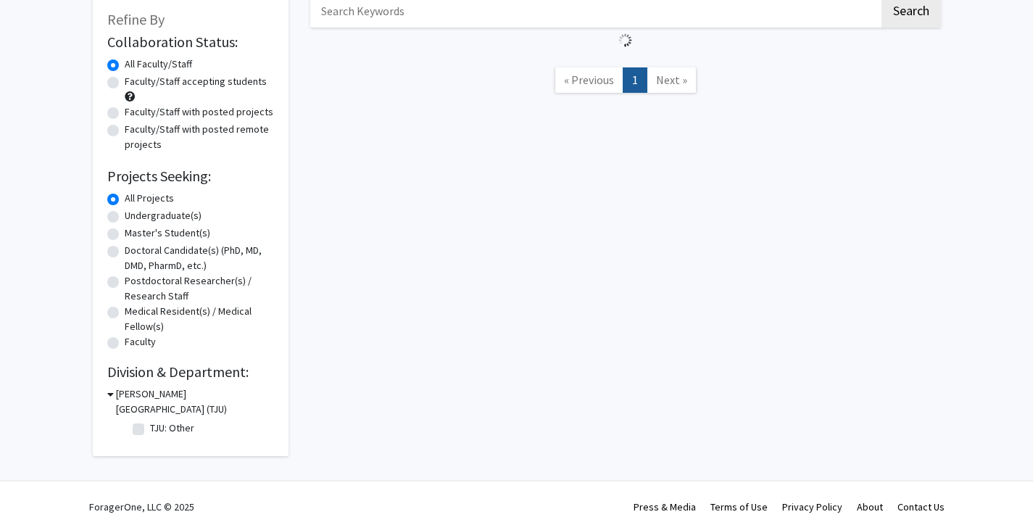
click at [113, 395] on div "Thomas Jefferson University (TJU)" at bounding box center [190, 402] width 167 height 30
click at [109, 395] on icon at bounding box center [110, 394] width 7 height 15
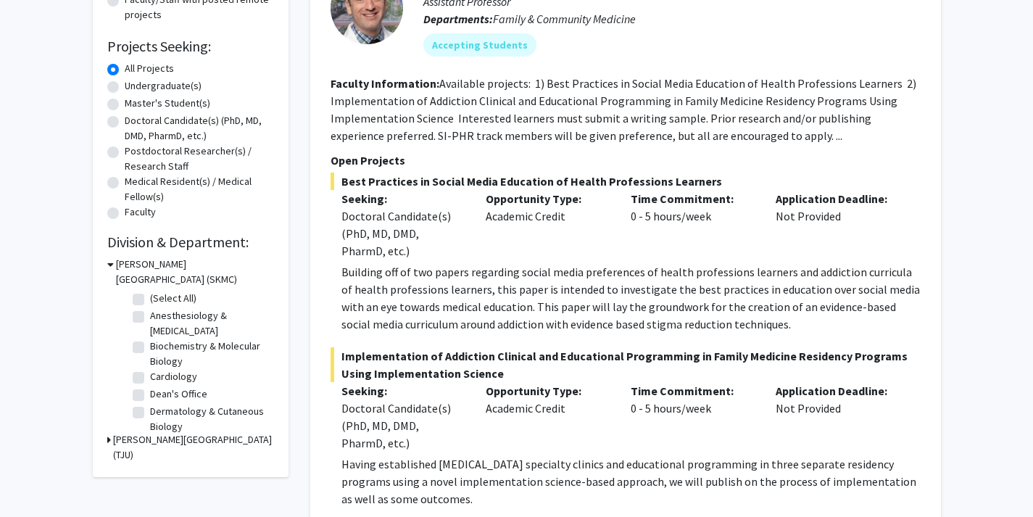
scroll to position [275, 0]
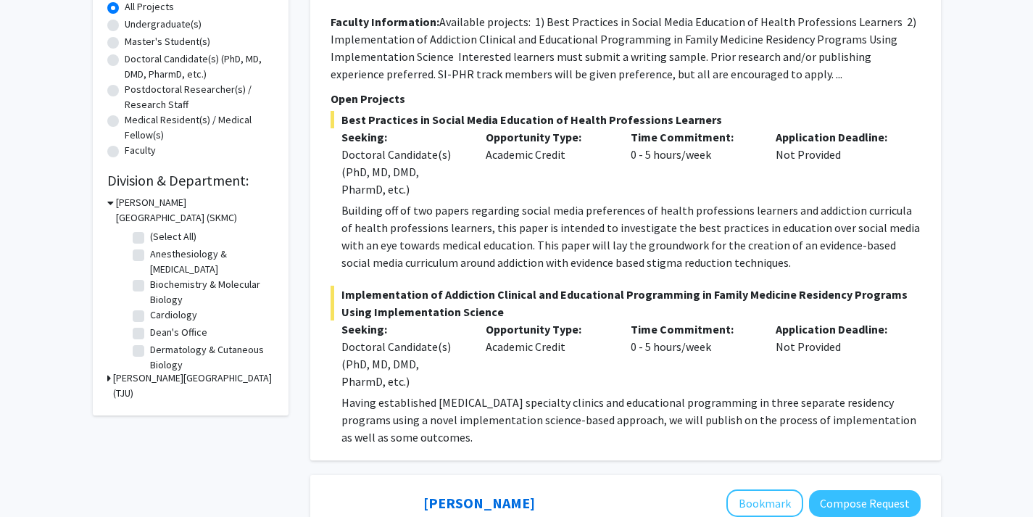
click at [107, 379] on icon at bounding box center [109, 378] width 4 height 15
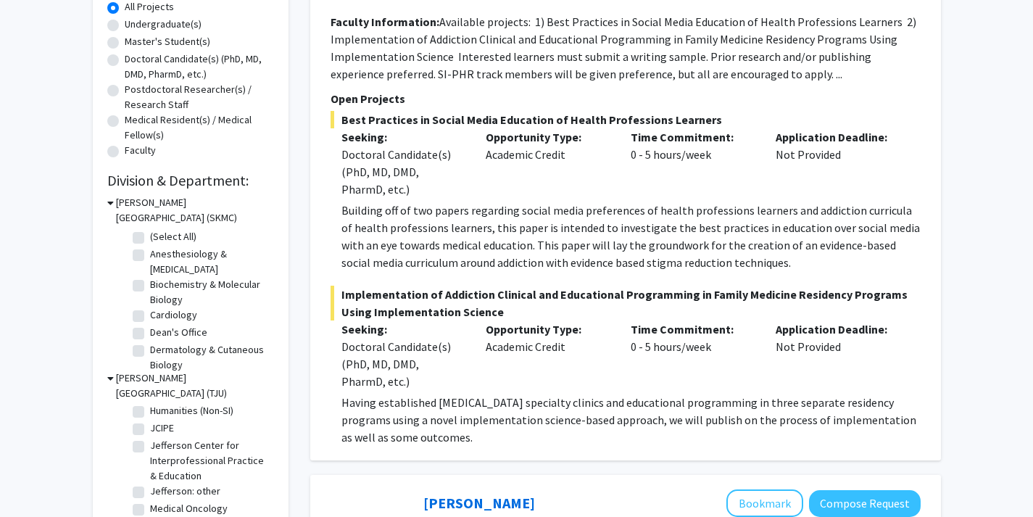
scroll to position [147, 0]
click at [150, 473] on label "Jefferson: other" at bounding box center [185, 480] width 70 height 15
click at [150, 473] on input "Jefferson: other" at bounding box center [154, 477] width 9 height 9
checkbox input "true"
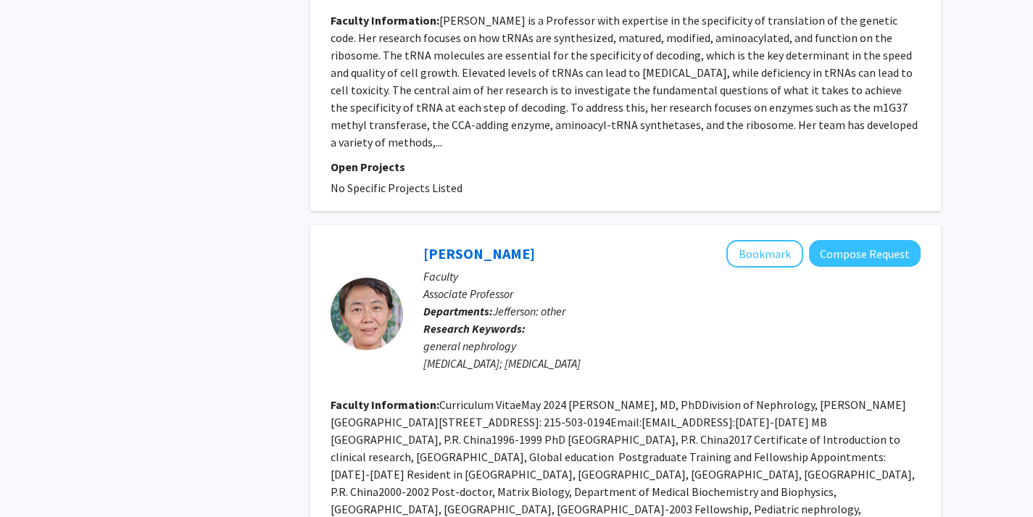
scroll to position [3469, 0]
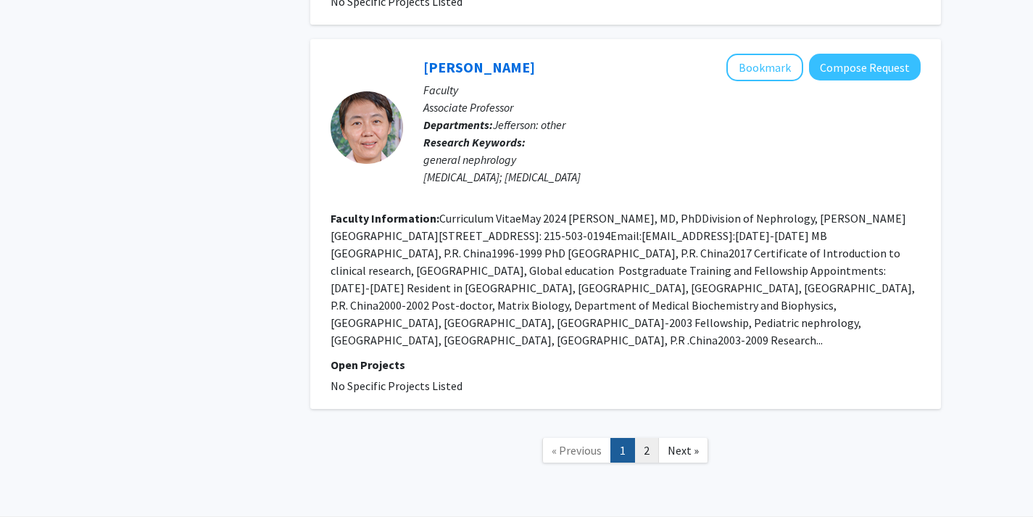
click at [641, 438] on link "2" at bounding box center [647, 450] width 25 height 25
